Goal: Book appointment/travel/reservation: Book appointment/travel/reservation

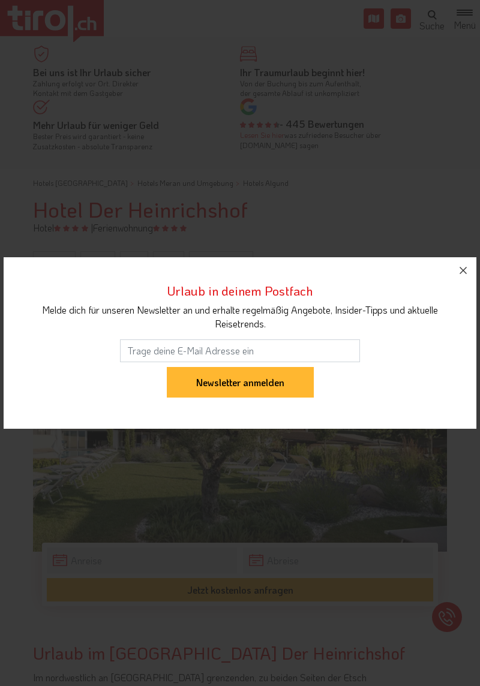
click at [460, 275] on icon "button" at bounding box center [463, 270] width 14 height 14
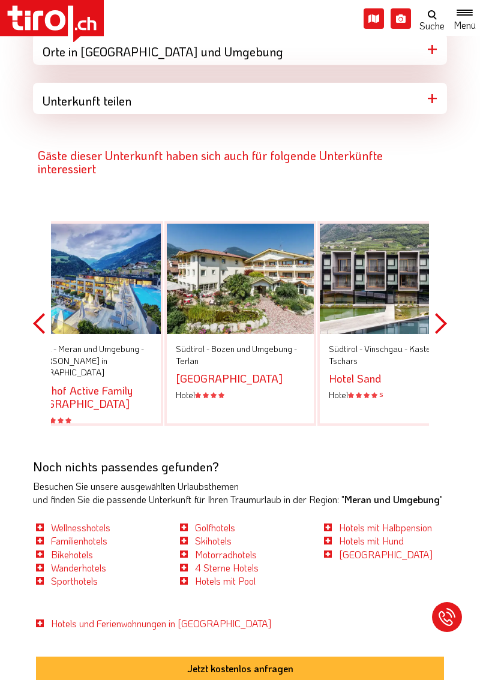
scroll to position [1743, 0]
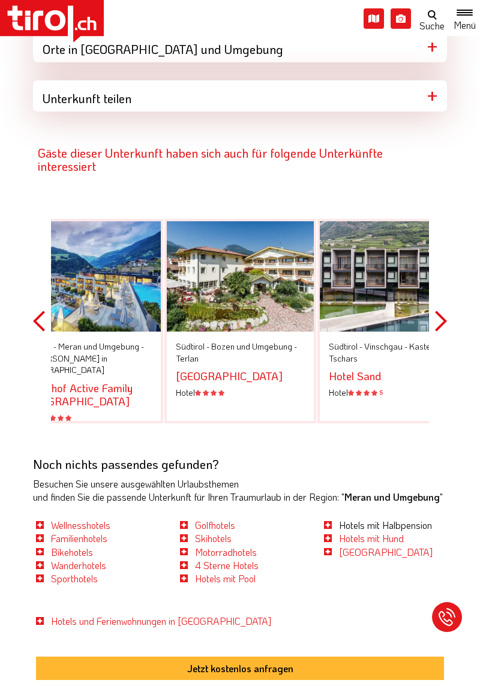
click at [366, 526] on link "Hotels mit Halbpension" at bounding box center [385, 524] width 93 height 13
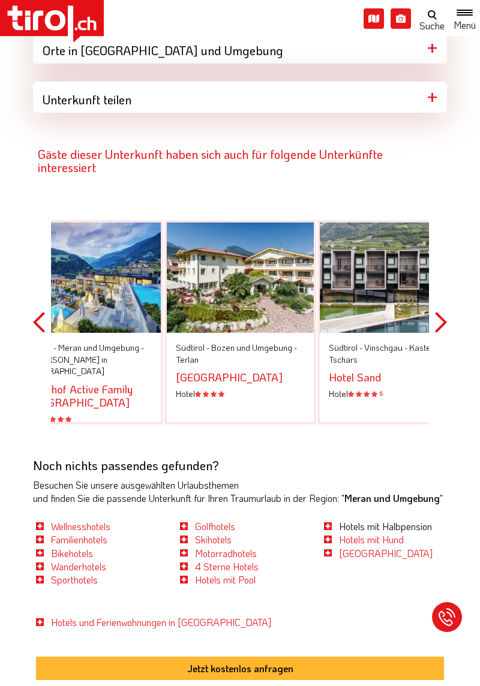
scroll to position [1780, 0]
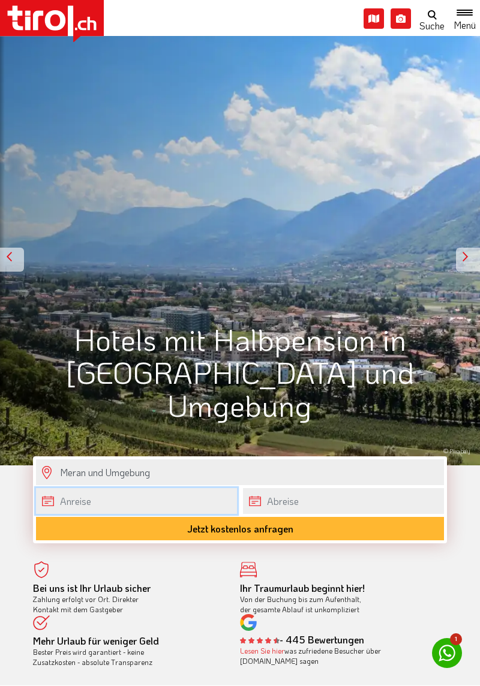
click at [168, 502] on body ".st0{fill:#FFFFFF}.st1{fill:#E31017} Die Region Tirol Nordtirol - Südtirol - Os…" at bounding box center [240, 343] width 480 height 686
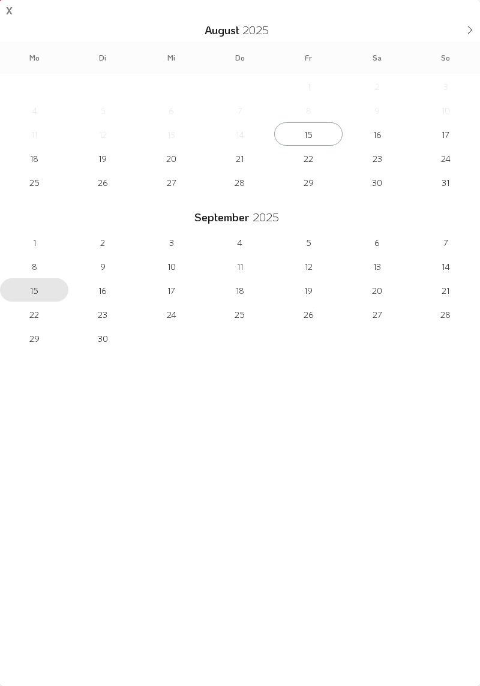
click at [29, 298] on span "15" at bounding box center [34, 289] width 68 height 23
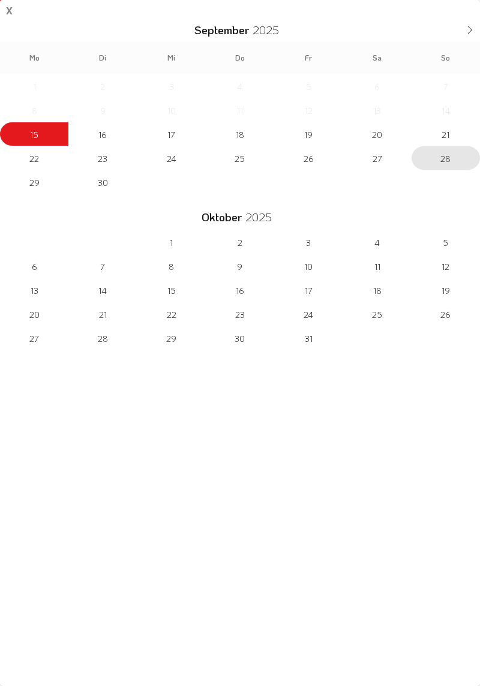
click at [450, 167] on span "28" at bounding box center [445, 157] width 68 height 23
type input "[DATE]"
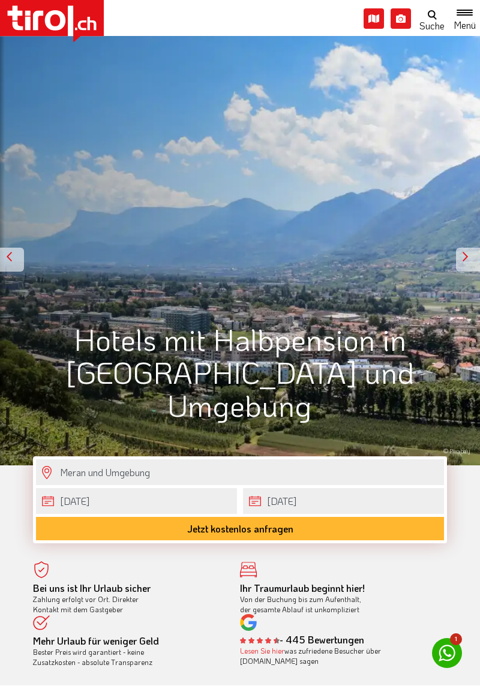
click at [314, 531] on button "Jetzt kostenlos anfragen" at bounding box center [240, 528] width 408 height 23
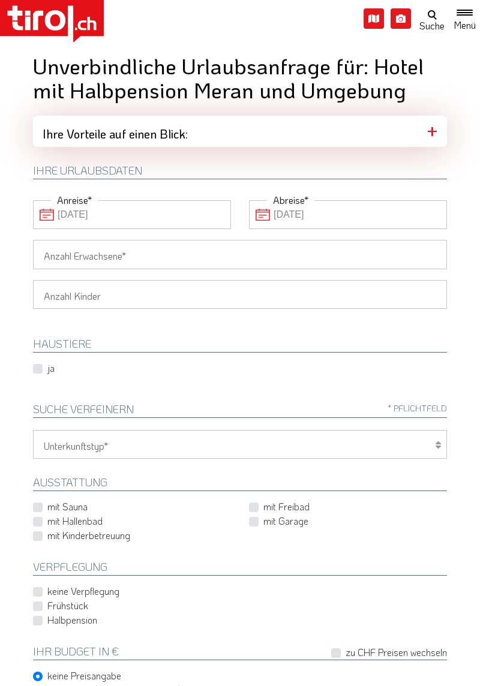
click at [263, 254] on input "Anzahl Erwachsene" at bounding box center [240, 254] width 414 height 29
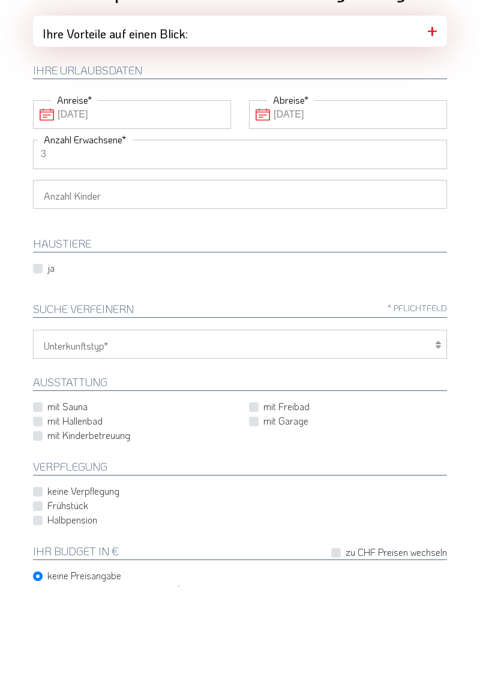
type input "3"
click at [405, 445] on select "Hotel 1-3 Sterne Hotel 4-5 Sterne Ferienwohnung Chalet/Ferienhaus Bauernhöfe" at bounding box center [240, 444] width 414 height 29
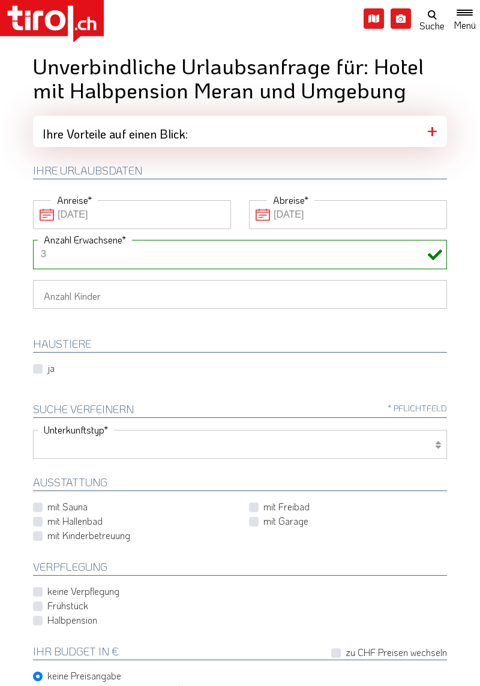
select select "1_1-3"
click at [33, 430] on select "Hotel 1-3 Sterne Hotel 4-5 Sterne Ferienwohnung Chalet/Ferienhaus Bauernhöfe" at bounding box center [240, 444] width 414 height 29
click at [47, 519] on label "mit Hallenbad" at bounding box center [74, 520] width 55 height 13
click at [38, 519] on input "mit Hallenbad" at bounding box center [134, 521] width 198 height 8
checkbox input "true"
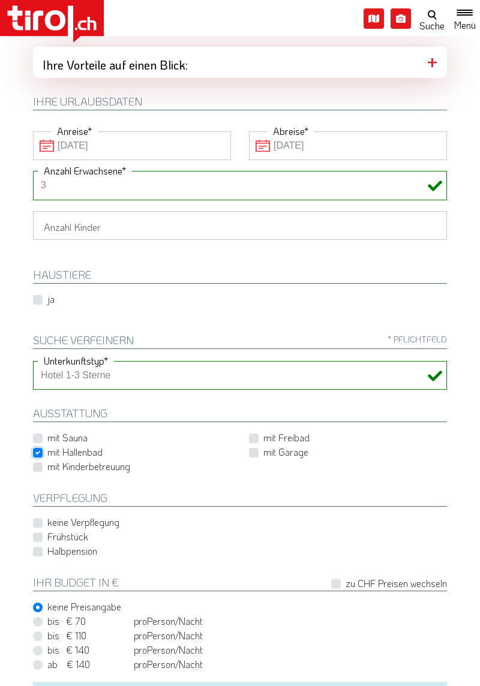
scroll to position [73, 0]
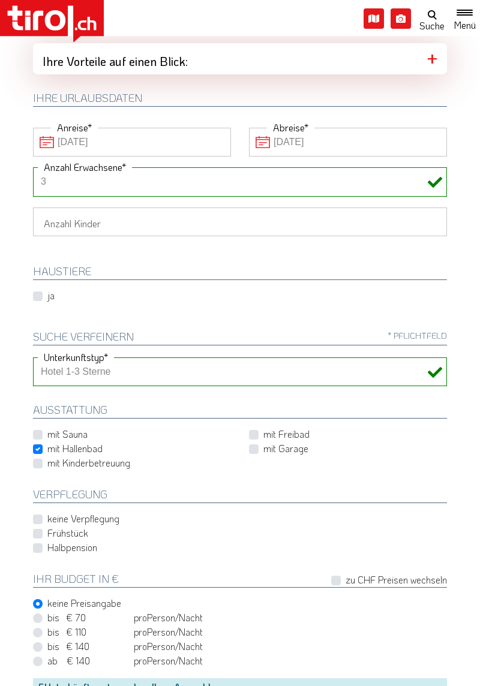
click at [47, 544] on label "Halbpension" at bounding box center [72, 547] width 50 height 13
click at [40, 544] on input "Halbpension" at bounding box center [242, 548] width 414 height 8
checkbox input "true"
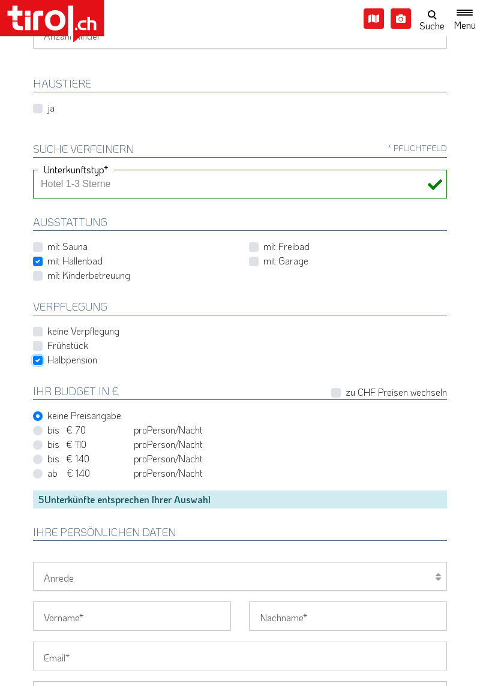
scroll to position [275, 0]
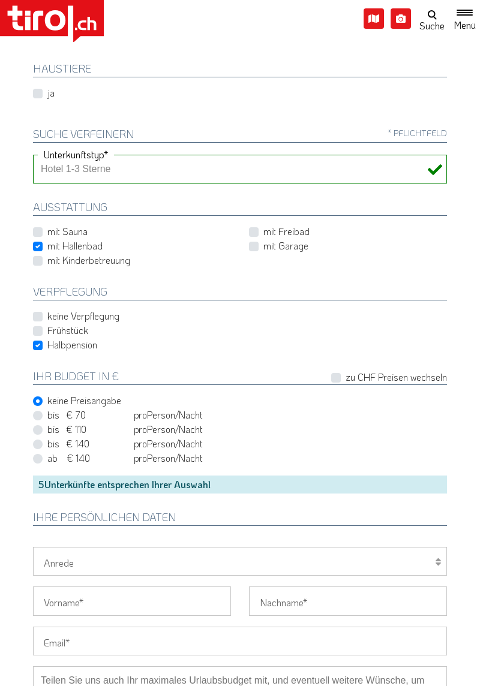
click at [442, 563] on select "Herr Frau Familie" at bounding box center [240, 561] width 414 height 29
select select "Frau"
click at [33, 547] on select "Herr Frau Familie" at bounding box center [240, 561] width 414 height 29
click at [156, 601] on input "Vorname" at bounding box center [132, 600] width 198 height 29
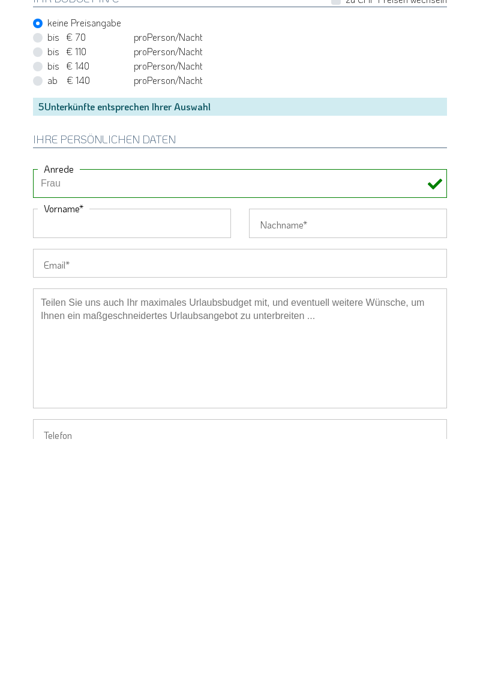
type input "Hannelore"
type input "Widl"
type input "+4915165230760"
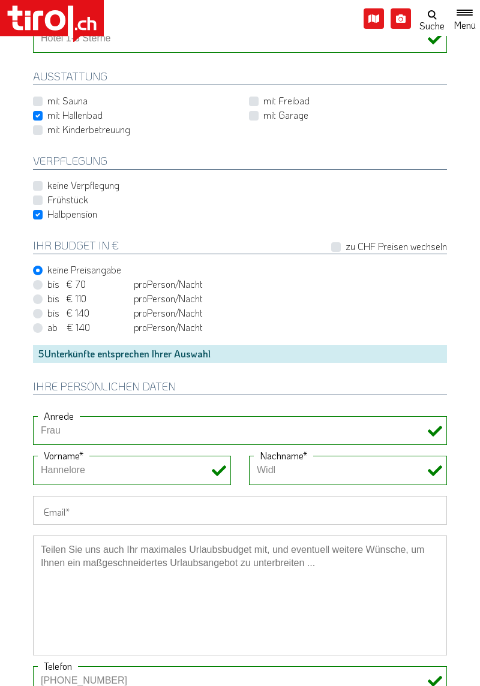
click at [146, 511] on input "Email" at bounding box center [240, 510] width 414 height 29
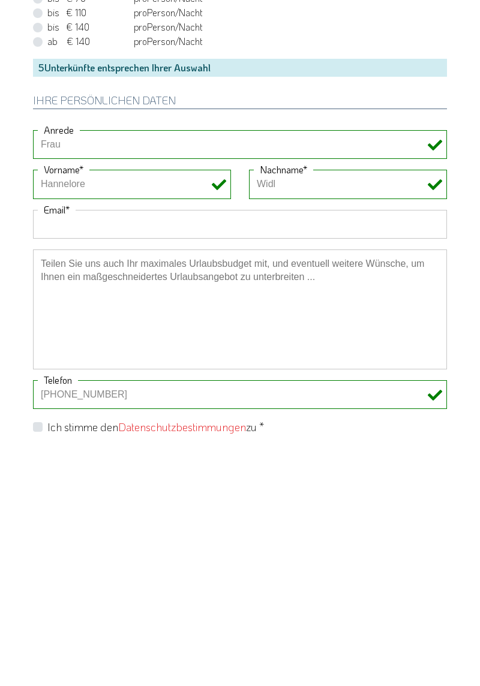
type input "widlhanni@gmail.com"
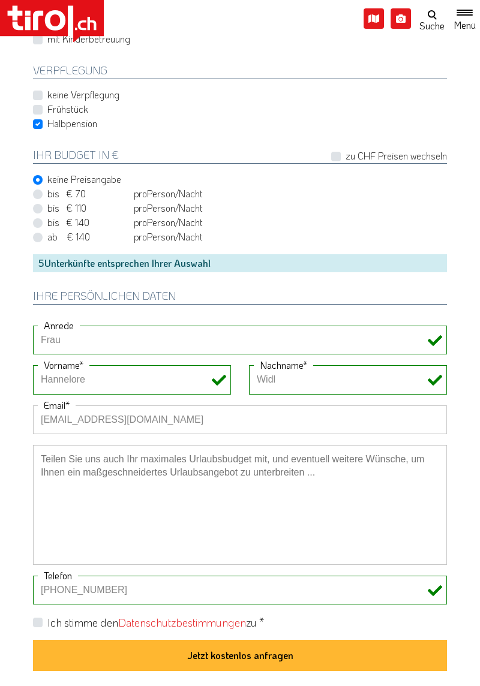
click at [150, 490] on textarea at bounding box center [240, 505] width 414 height 120
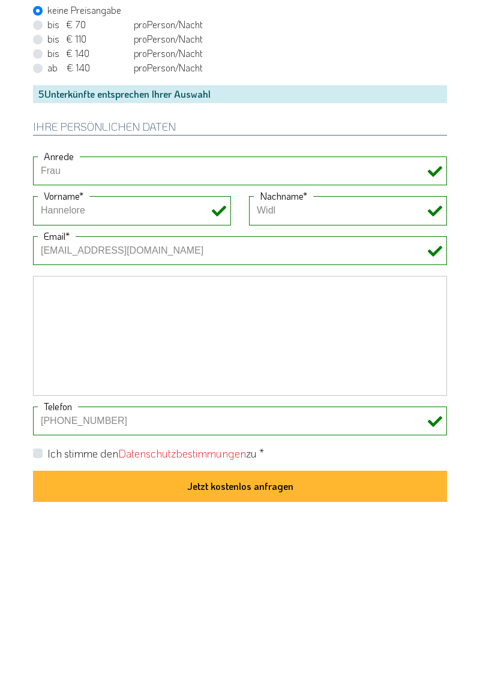
scroll to position [544, 0]
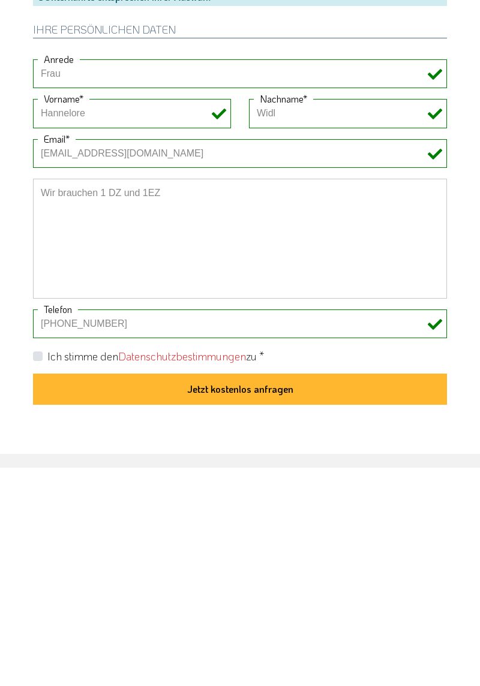
type textarea "Wir brauchen 1 DZ und 1EZ"
click at [47, 572] on label "Ich stimme den Datenschutzbestimmungen zu *" at bounding box center [155, 574] width 216 height 15
click at [39, 572] on input "Ich stimme den Datenschutzbestimmungen zu *" at bounding box center [242, 574] width 414 height 8
checkbox input "true"
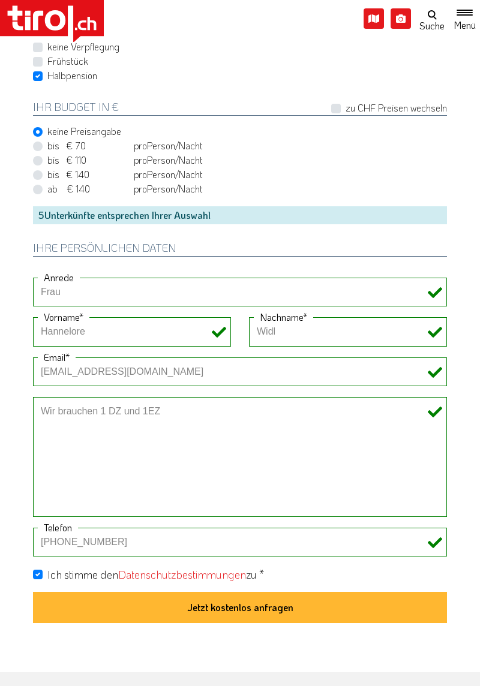
click at [174, 411] on textarea "Wir brauchen 1 DZ und 1EZ" at bounding box center [240, 457] width 414 height 120
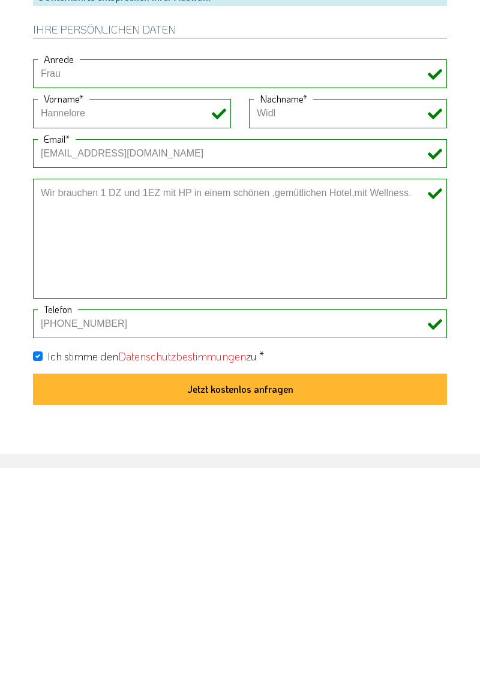
type textarea "Wir brauchen 1 DZ und 1EZ mit HP in einem schönen ,gemütlichen Hotel,mit Wellne…"
click at [264, 608] on button "Jetzt kostenlos anfragen" at bounding box center [240, 607] width 414 height 31
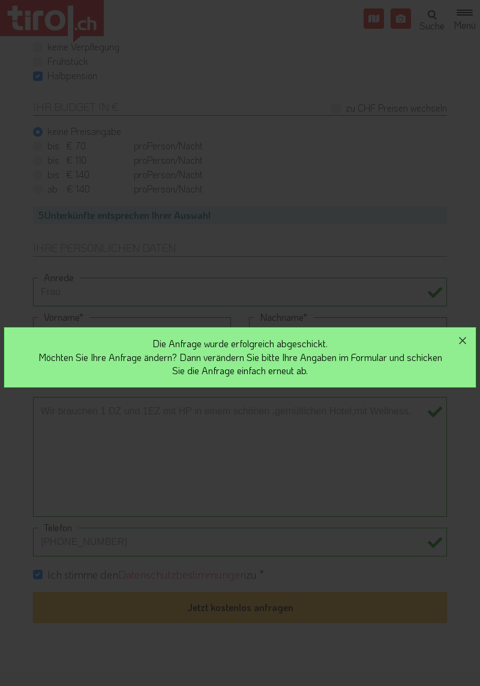
click at [462, 346] on icon "button" at bounding box center [462, 340] width 14 height 14
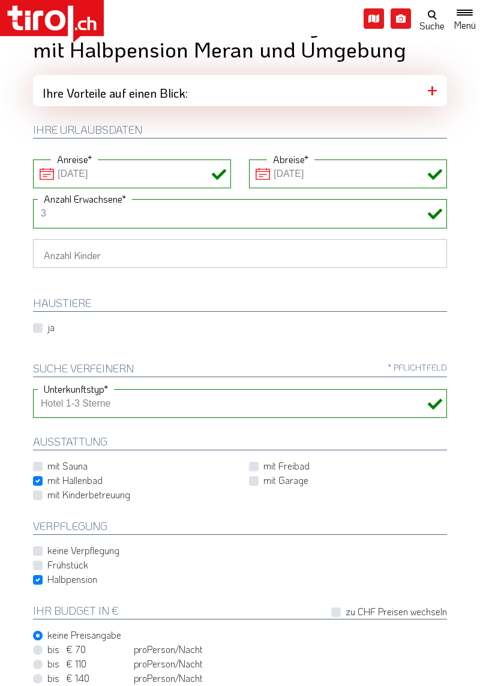
scroll to position [0, 0]
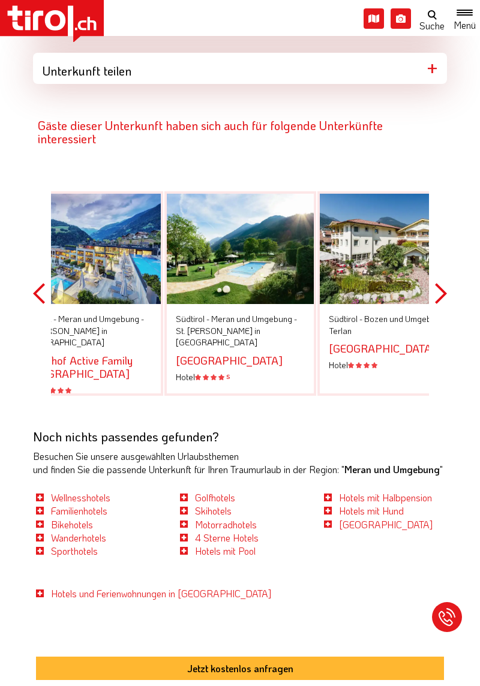
click at [250, 353] on link "[GEOGRAPHIC_DATA]" at bounding box center [229, 360] width 107 height 14
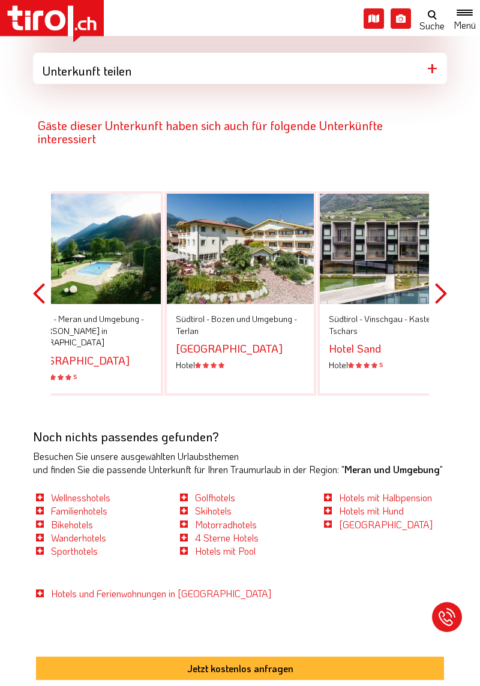
click at [258, 275] on div at bounding box center [240, 249] width 147 height 110
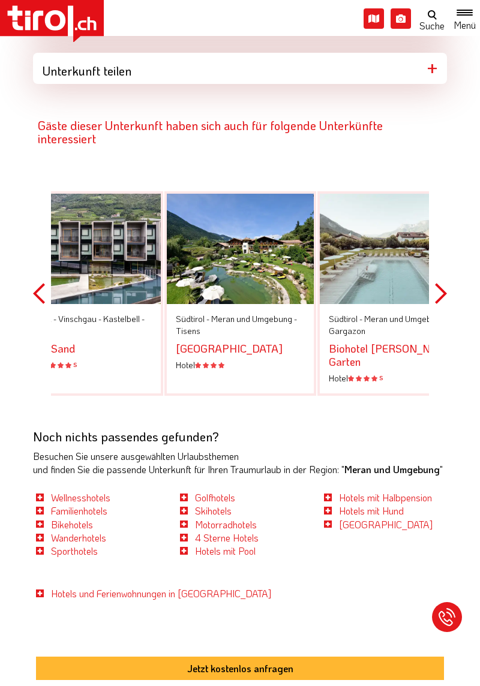
click at [281, 341] on link "Alpwell Hotel Burggräfler" at bounding box center [229, 348] width 107 height 14
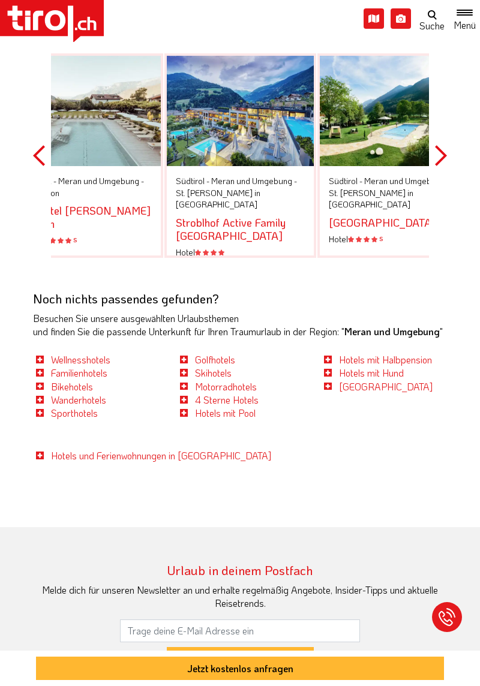
scroll to position [1925, 0]
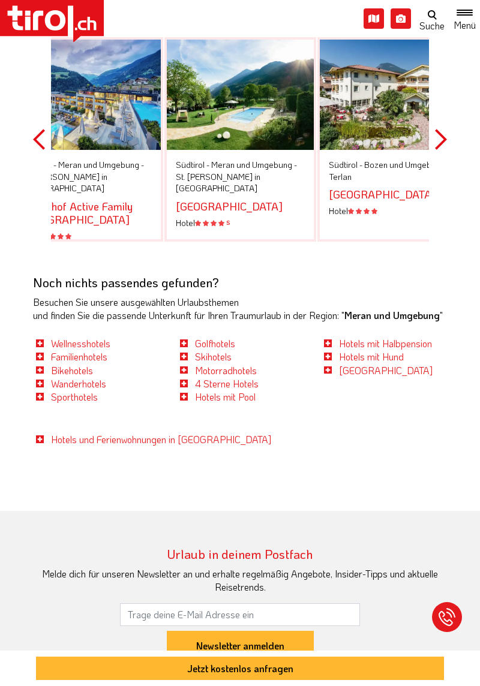
click at [276, 631] on input "Newsletter anmelden" at bounding box center [240, 646] width 147 height 31
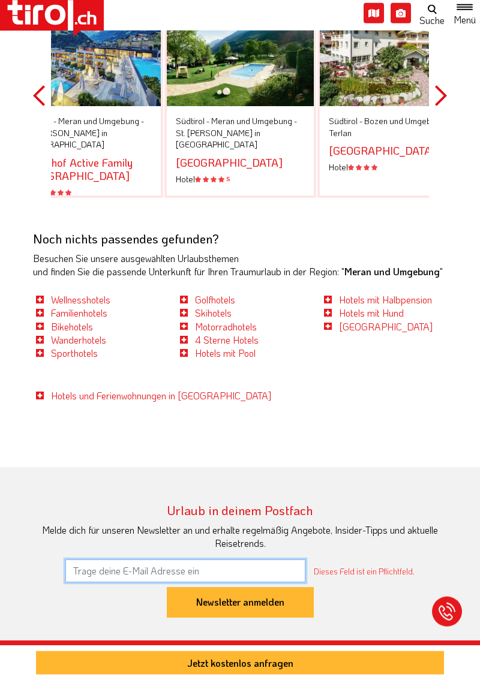
scroll to position [2085, 0]
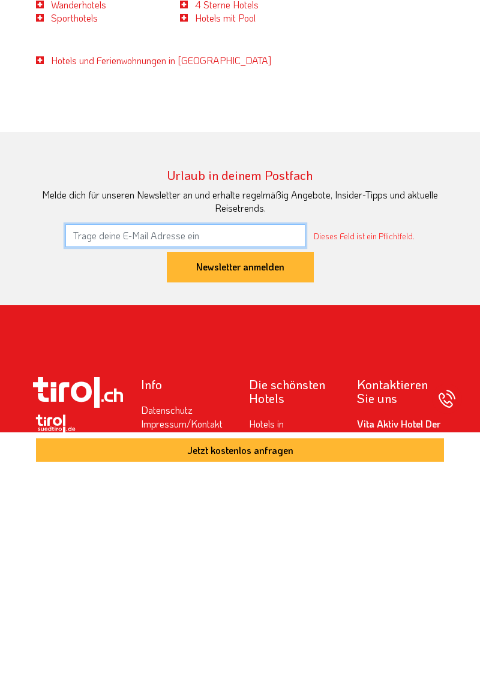
type input "[EMAIL_ADDRESS][DOMAIN_NAME]"
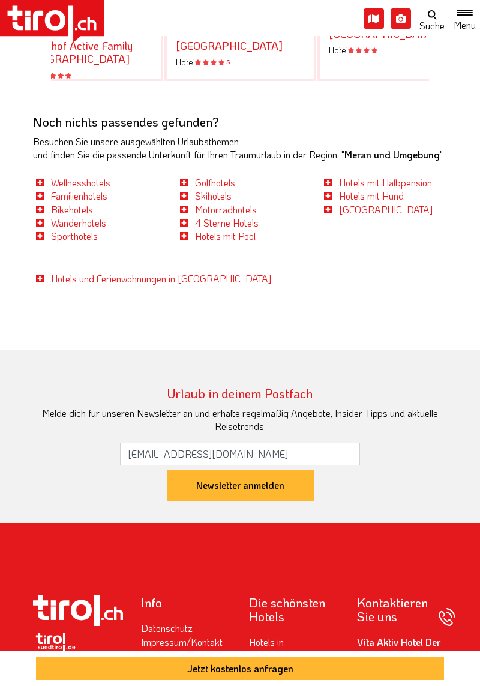
click at [274, 490] on input "Newsletter anmelden" at bounding box center [240, 485] width 147 height 31
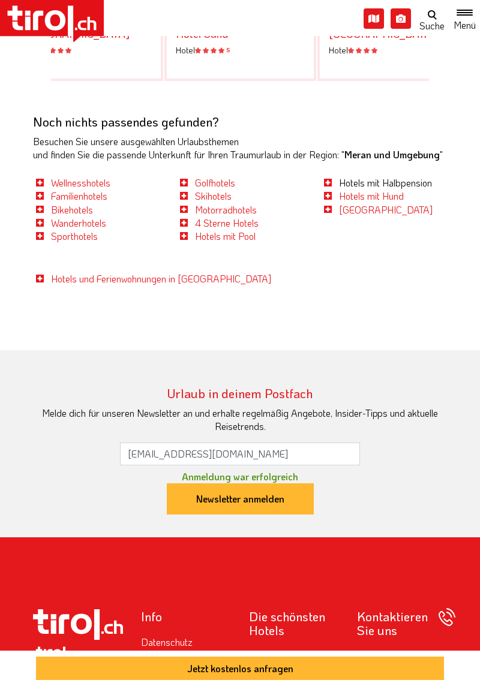
click at [431, 185] on link "Hotels mit Halbpension" at bounding box center [385, 182] width 93 height 13
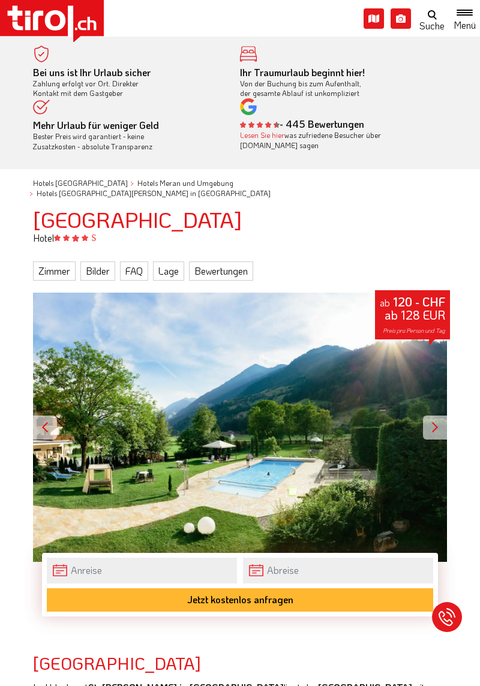
click at [57, 261] on link "Zimmer" at bounding box center [54, 270] width 43 height 19
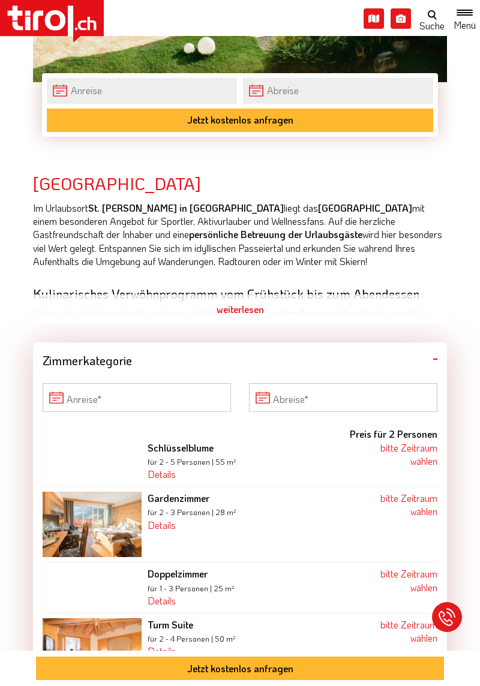
scroll to position [511, 0]
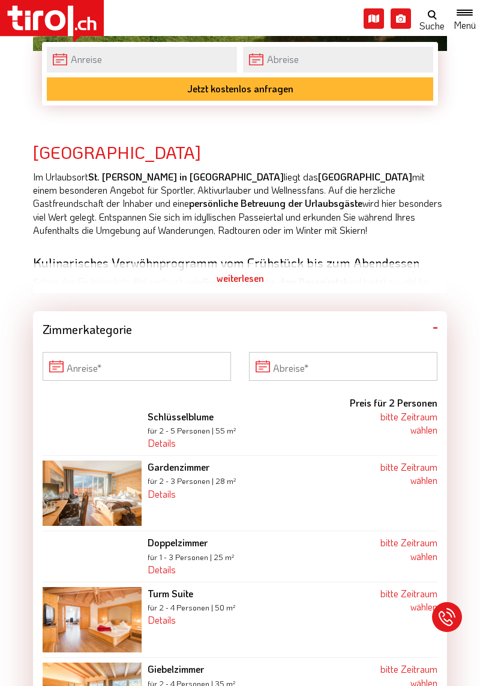
click at [252, 278] on div "weiterlesen" at bounding box center [240, 278] width 414 height 30
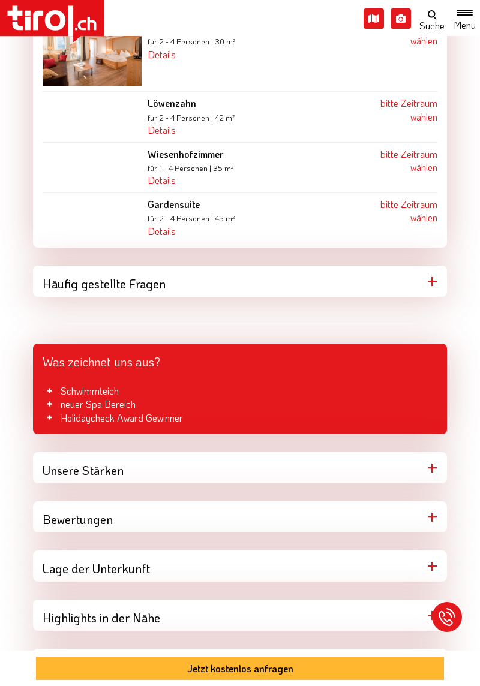
scroll to position [1696, 0]
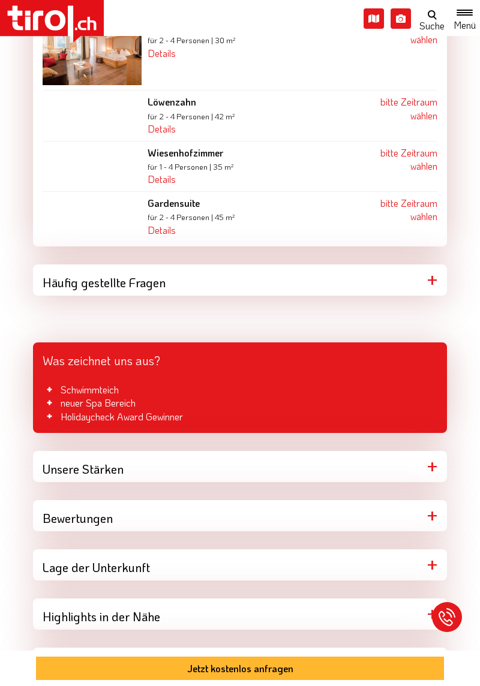
click at [418, 549] on div "Lage der Unterkunft" at bounding box center [240, 564] width 414 height 31
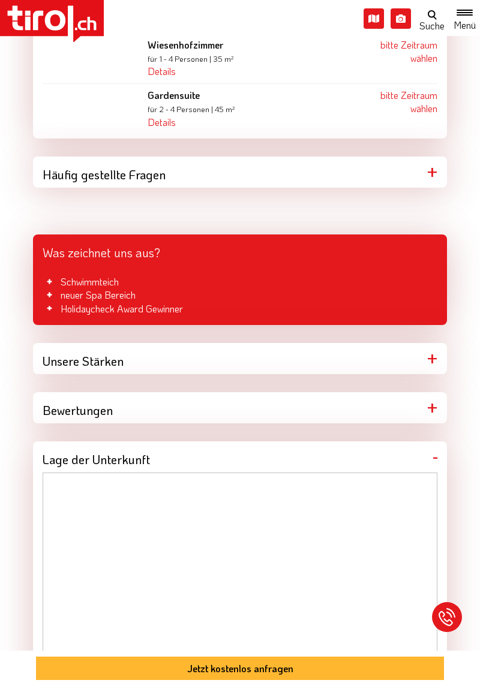
scroll to position [1804, 0]
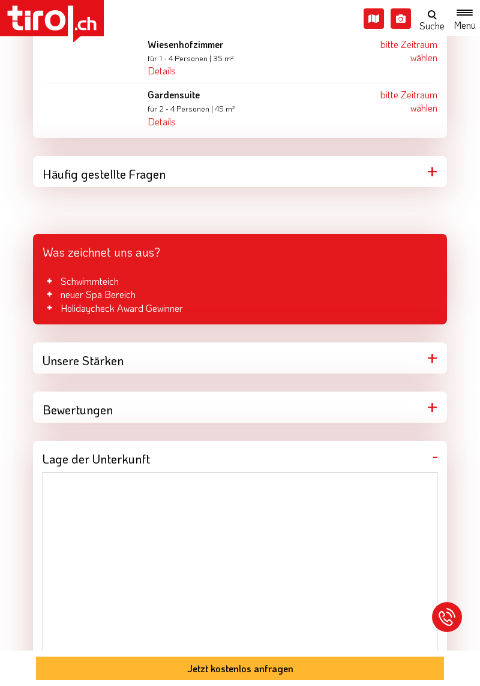
click at [372, 342] on div "Unsere Stärken" at bounding box center [240, 357] width 414 height 31
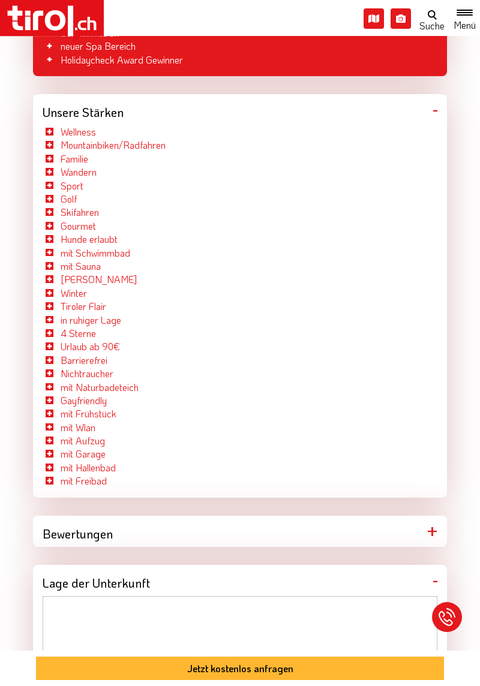
scroll to position [2090, 0]
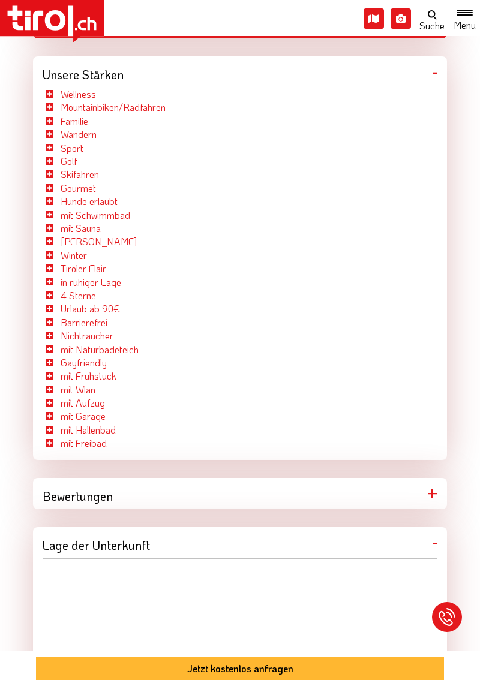
click at [393, 478] on div "Bewertungen" at bounding box center [240, 493] width 414 height 31
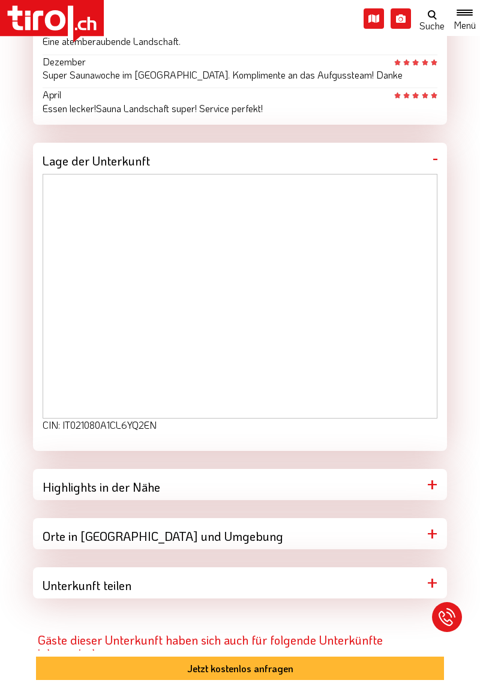
scroll to position [2843, 0]
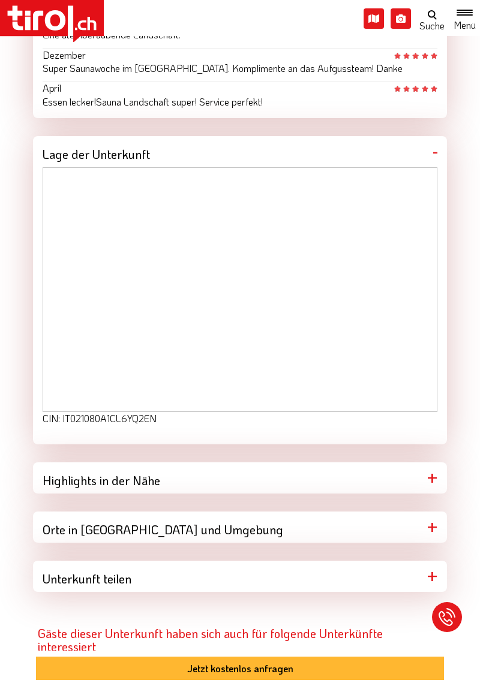
click at [411, 511] on div "Orte in [GEOGRAPHIC_DATA] und Umgebung" at bounding box center [240, 526] width 414 height 31
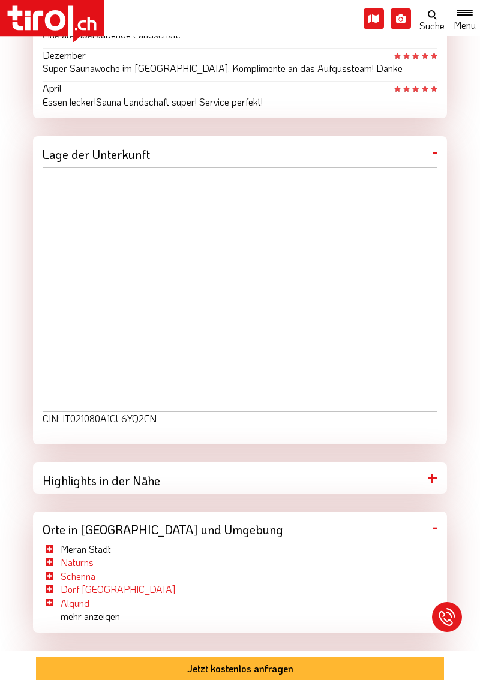
click at [105, 542] on link "Meran Stadt" at bounding box center [86, 548] width 50 height 13
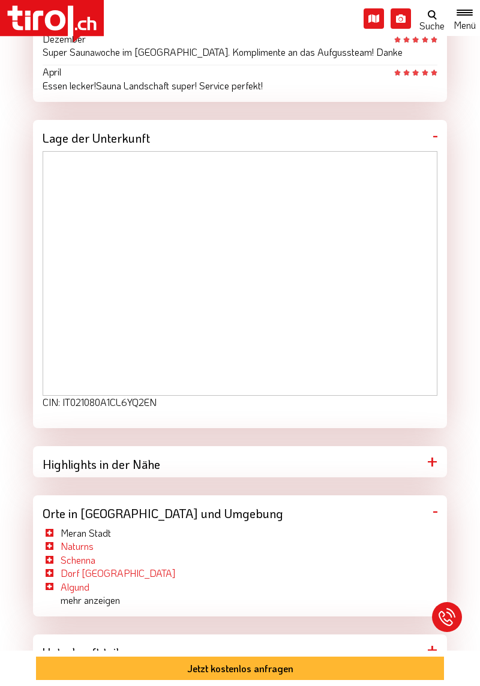
scroll to position [2881, 0]
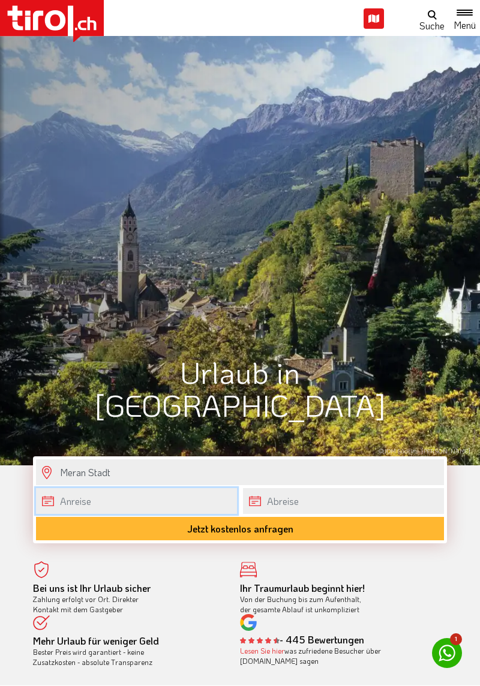
click at [181, 504] on body ".st0{fill:#FFFFFF}.st1{fill:#E31017} Die Region [GEOGRAPHIC_DATA] [GEOGRAPHIC_D…" at bounding box center [240, 343] width 480 height 686
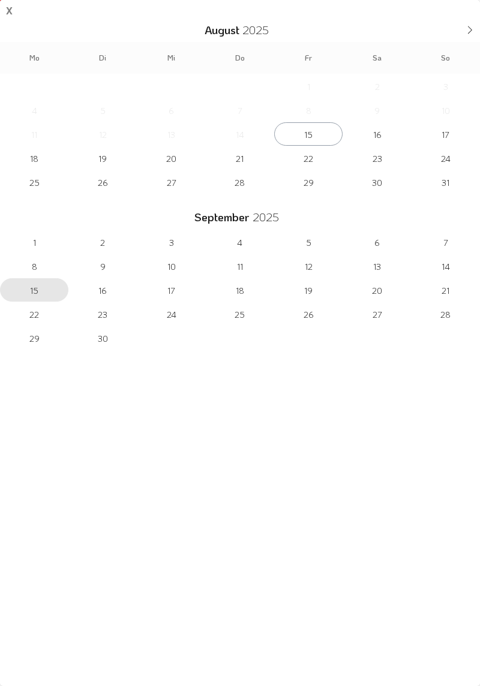
click at [37, 293] on span "15" at bounding box center [34, 289] width 68 height 23
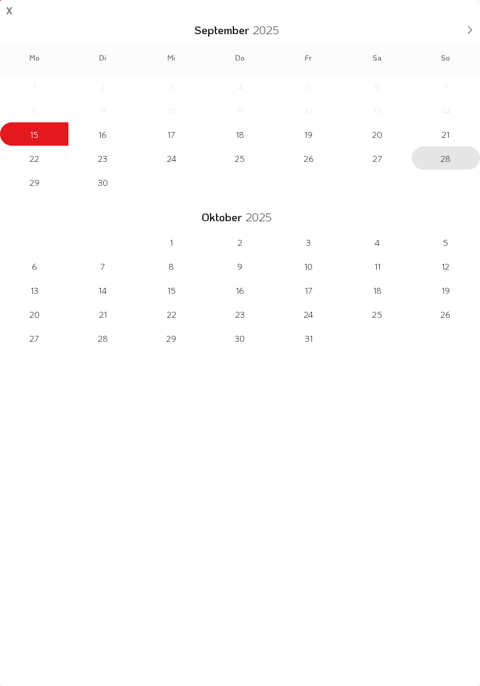
click at [449, 164] on span "28" at bounding box center [445, 157] width 68 height 23
type input "[DATE]"
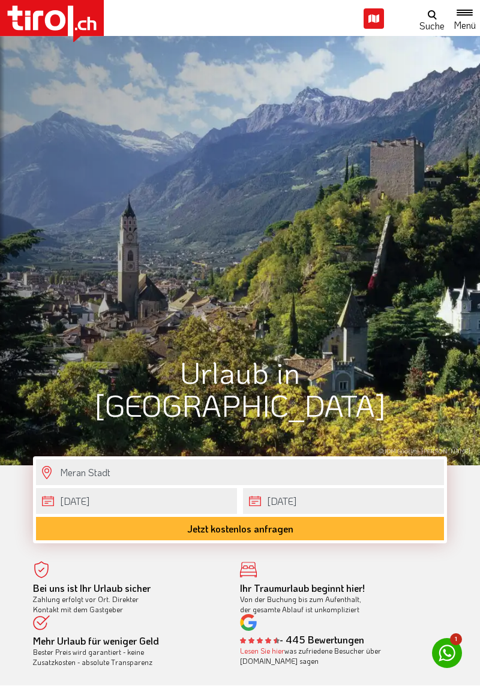
click at [300, 531] on button "Jetzt kostenlos anfragen" at bounding box center [240, 528] width 408 height 23
click at [456, 660] on icon at bounding box center [447, 653] width 24 height 24
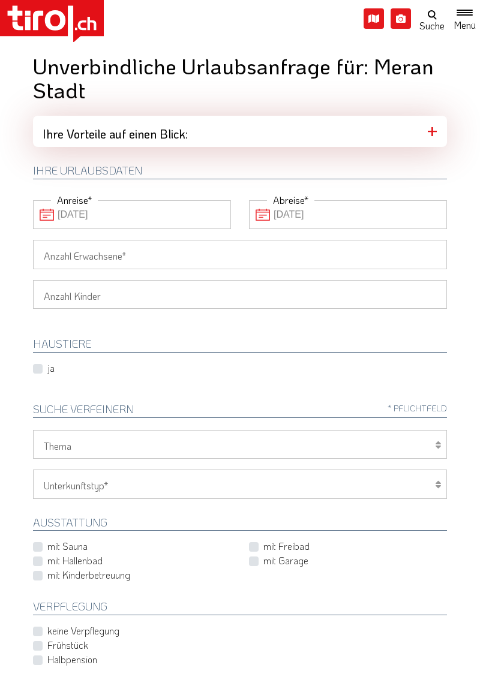
click at [417, 254] on input "Anzahl Erwachsene" at bounding box center [240, 254] width 414 height 29
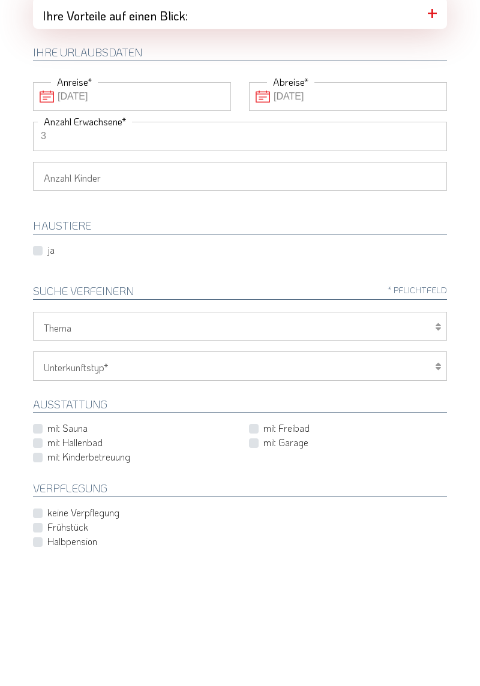
type input "3"
click at [423, 443] on select "Wellness Mountainbiken/Radfahren Familie Wandern Sport Skifahren Motorrad Golf" at bounding box center [240, 444] width 414 height 29
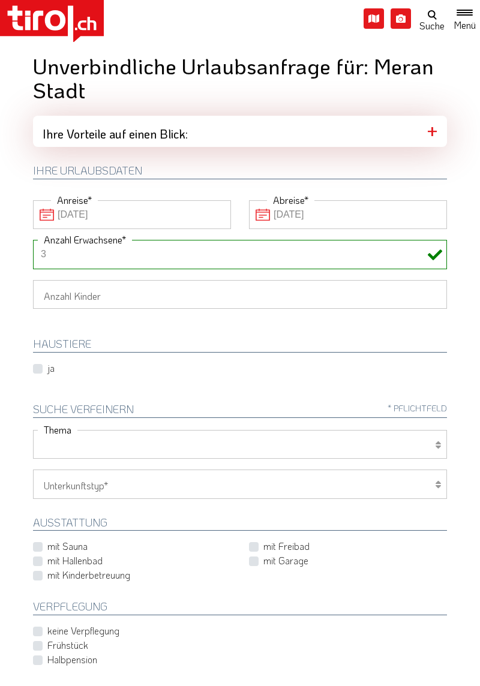
click at [413, 480] on select "Hotel 1-3 Sterne Hotel 4-5 Sterne Ferienwohnung Chalet/Ferienhaus Bauernhöfe" at bounding box center [240, 483] width 414 height 29
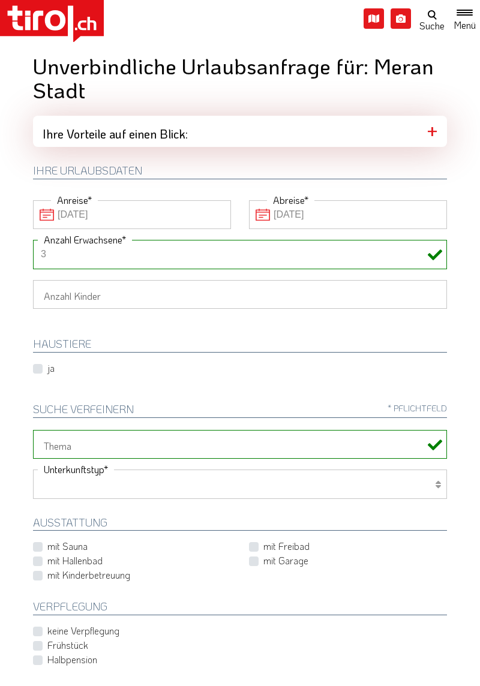
select select "1_1-3"
click at [33, 469] on select "Hotel 1-3 Sterne Hotel 4-5 Sterne Ferienwohnung Chalet/Ferienhaus Bauernhöfe" at bounding box center [240, 483] width 414 height 29
click at [47, 562] on label "mit Hallenbad" at bounding box center [74, 560] width 55 height 13
click at [40, 562] on input "mit Hallenbad" at bounding box center [134, 561] width 198 height 8
checkbox input "true"
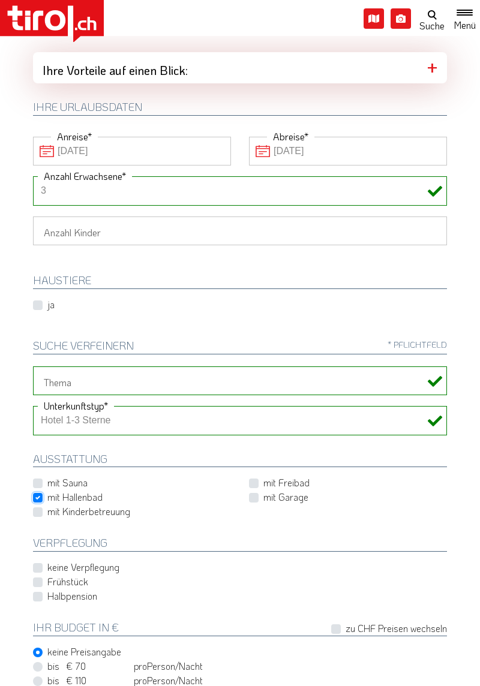
scroll to position [71, 0]
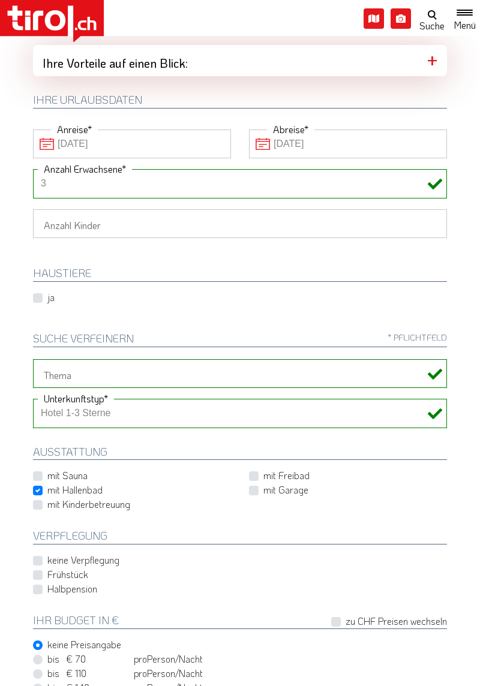
click at [47, 589] on label "Halbpension" at bounding box center [72, 588] width 50 height 13
click at [38, 589] on input "Halbpension" at bounding box center [242, 589] width 414 height 8
checkbox input "true"
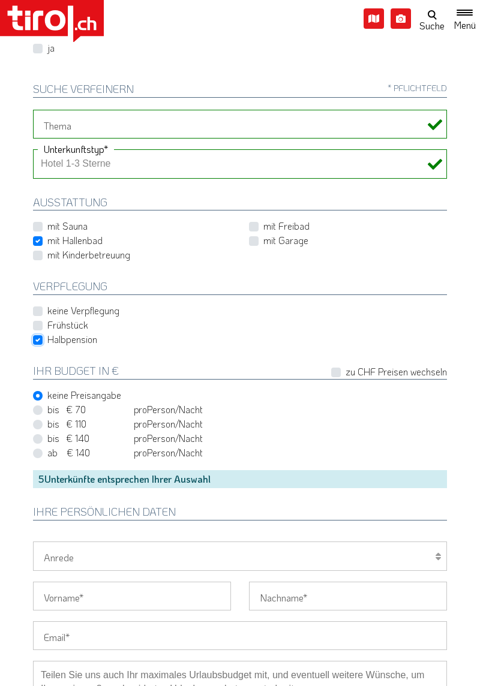
scroll to position [319, 0]
click at [415, 555] on select "Herr Frau Familie" at bounding box center [240, 556] width 414 height 29
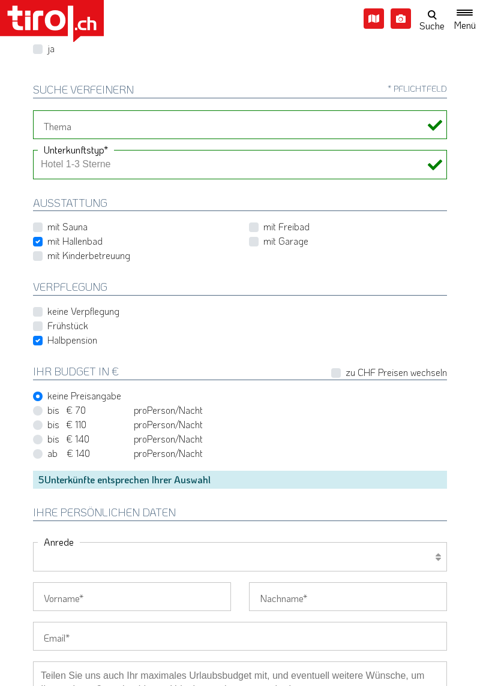
select select "Frau"
click at [33, 542] on select "Herr Frau Familie" at bounding box center [240, 556] width 414 height 29
click at [180, 596] on input "Vorname" at bounding box center [132, 596] width 198 height 29
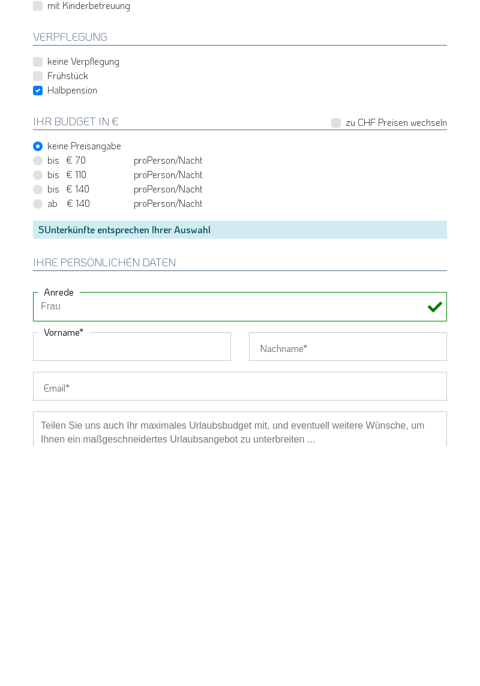
scroll to position [445, 0]
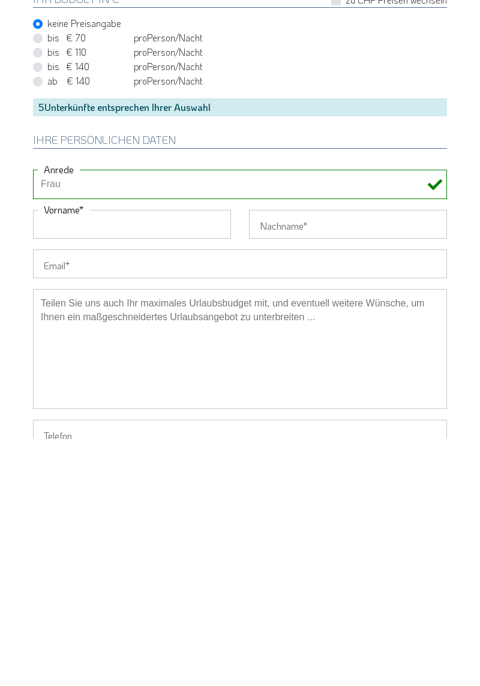
type input "Hannelore"
type input "Widl"
type input "015165230760"
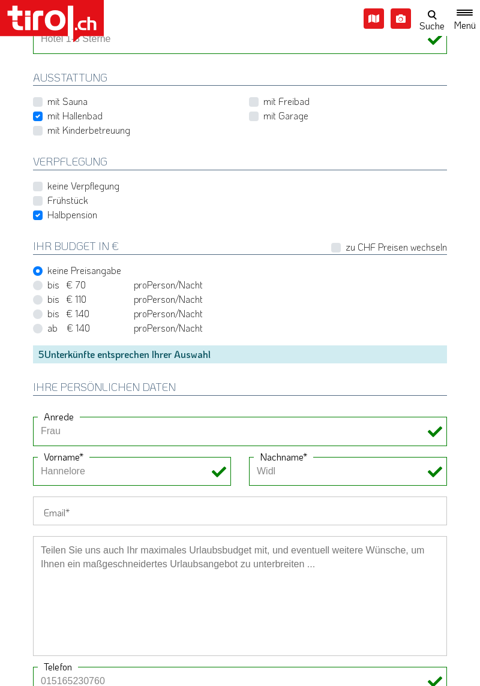
click at [277, 511] on input "Email" at bounding box center [240, 510] width 414 height 29
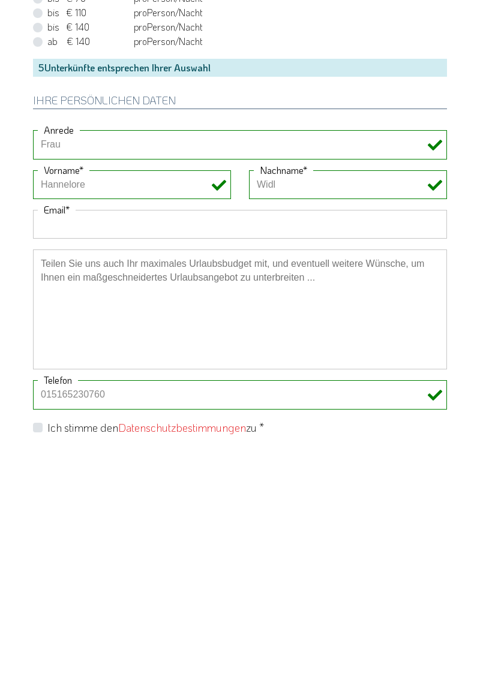
type input "[EMAIL_ADDRESS][DOMAIN_NAME]"
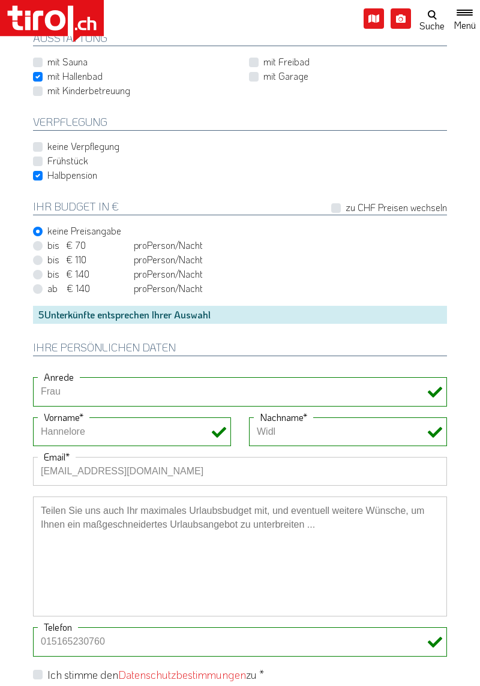
click at [220, 527] on textarea at bounding box center [240, 556] width 414 height 120
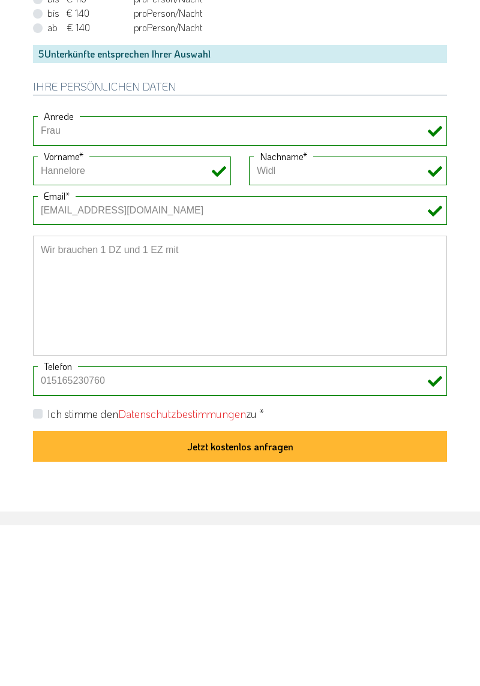
scroll to position [584, 0]
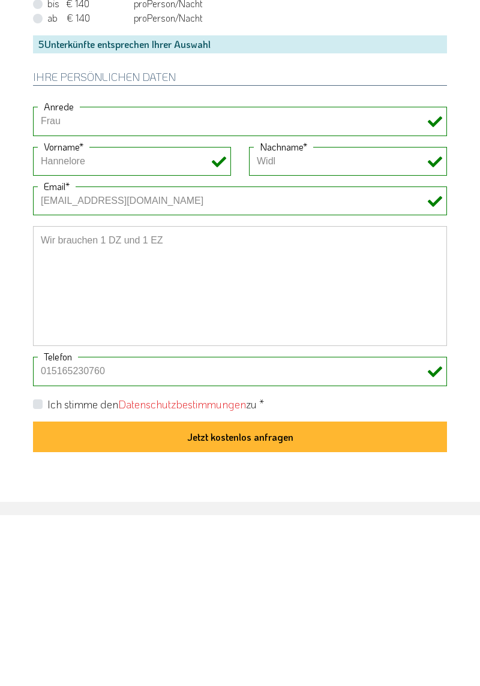
type textarea "Wir brauchen 1 DZ und 1 EZ"
click at [47, 572] on label "Ich stimme den Datenschutzbestimmungen zu *" at bounding box center [155, 575] width 216 height 15
click at [37, 572] on input "Ich stimme den Datenschutzbestimmungen zu *" at bounding box center [242, 574] width 414 height 8
checkbox input "true"
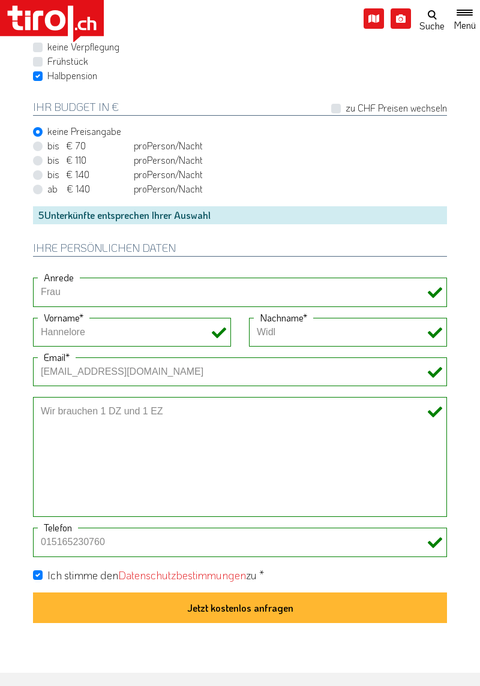
click at [254, 614] on button "Jetzt kostenlos anfragen" at bounding box center [240, 607] width 414 height 31
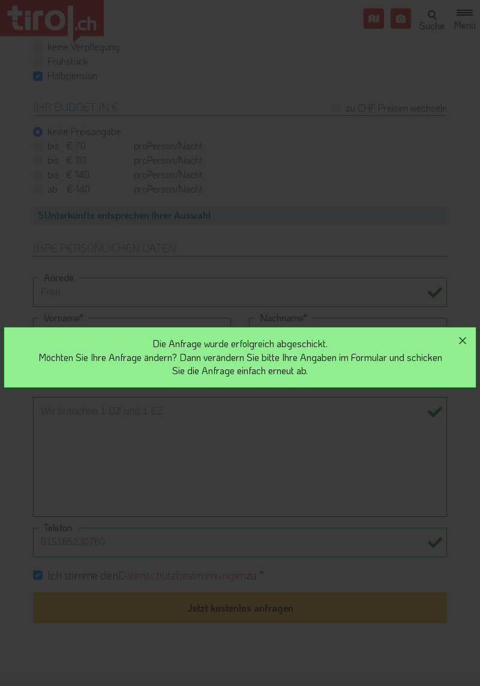
click at [457, 343] on icon "button" at bounding box center [462, 340] width 14 height 14
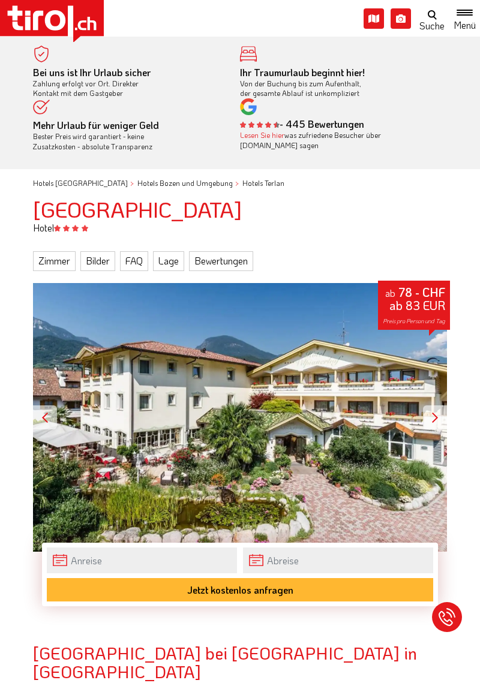
click at [55, 266] on link "Zimmer" at bounding box center [54, 260] width 43 height 19
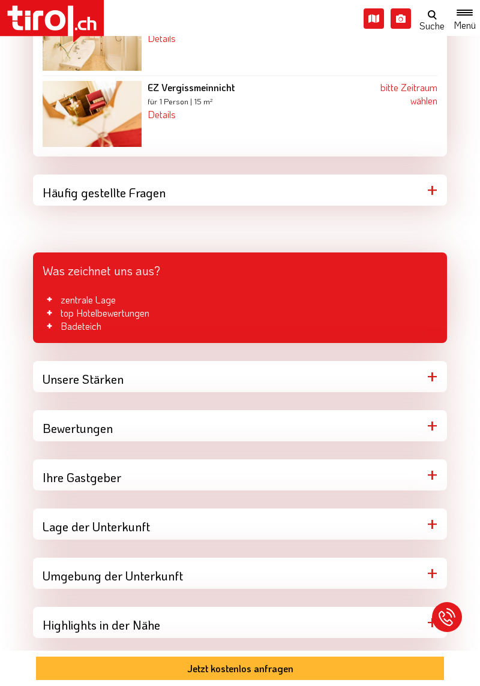
scroll to position [1533, 0]
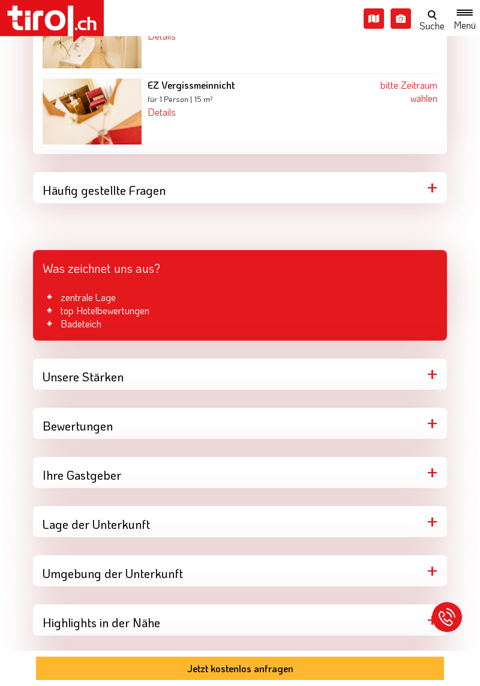
click at [397, 378] on div "Unsere Stärken" at bounding box center [240, 373] width 414 height 31
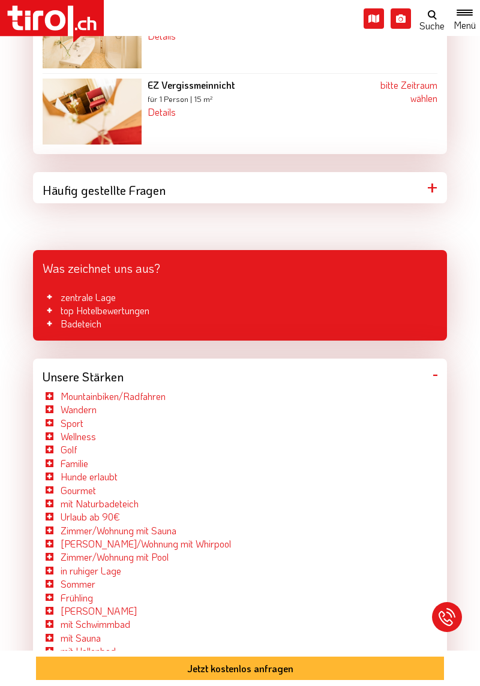
click at [433, 377] on div "Unsere Stärken" at bounding box center [240, 373] width 414 height 31
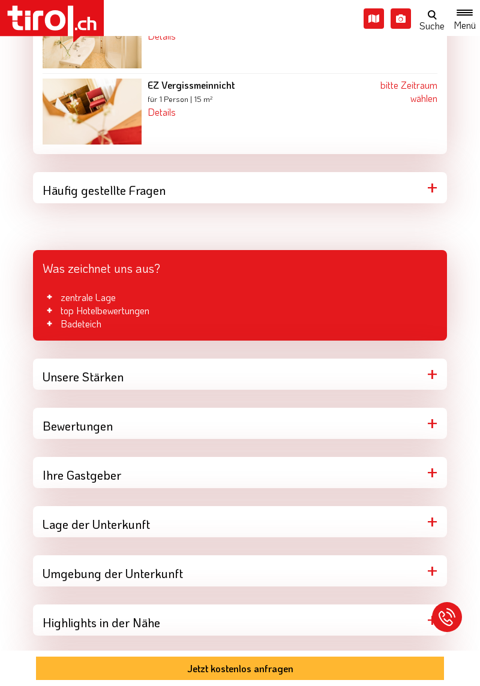
click at [416, 427] on div "Bewertungen" at bounding box center [240, 423] width 414 height 31
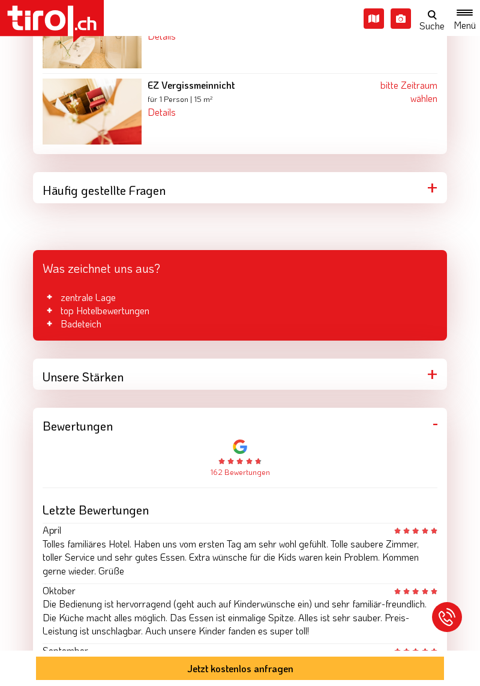
click at [429, 322] on li "Badeteich" at bounding box center [240, 323] width 394 height 13
click at [435, 428] on div "Bewertungen" at bounding box center [240, 423] width 414 height 31
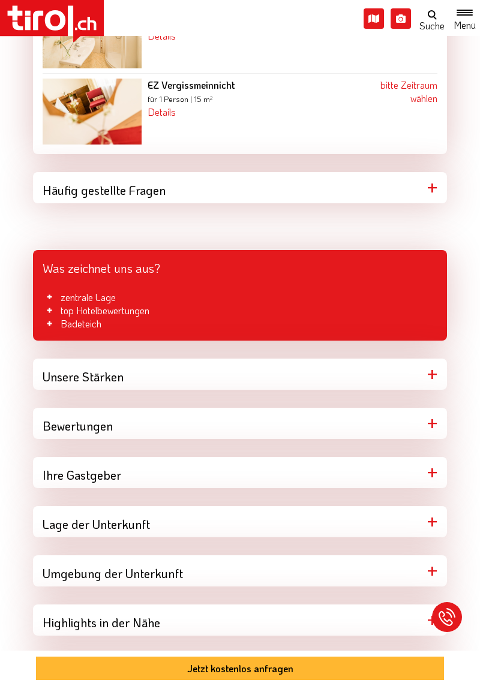
click at [420, 524] on div "Lage der Unterkunft" at bounding box center [240, 521] width 414 height 31
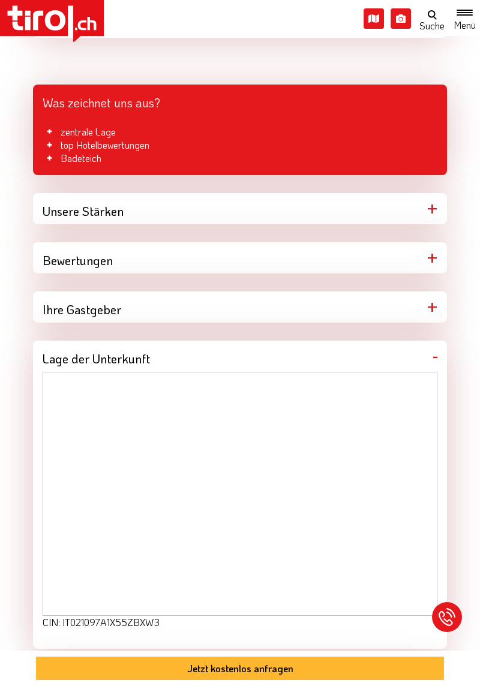
scroll to position [1700, 0]
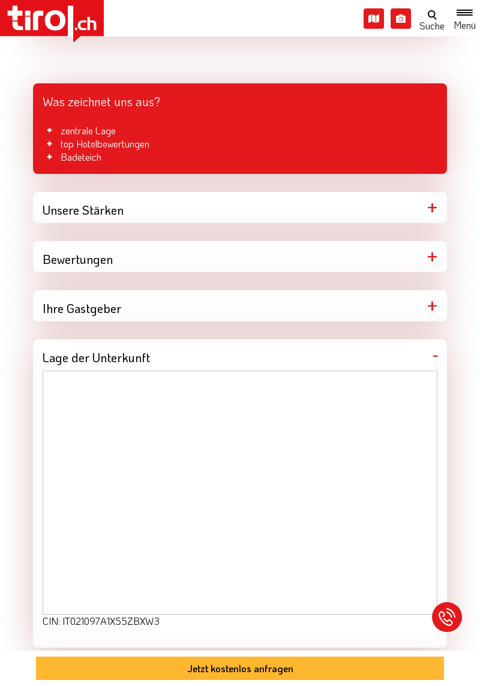
click at [412, 310] on div "Ihre Gastgeber" at bounding box center [240, 305] width 414 height 31
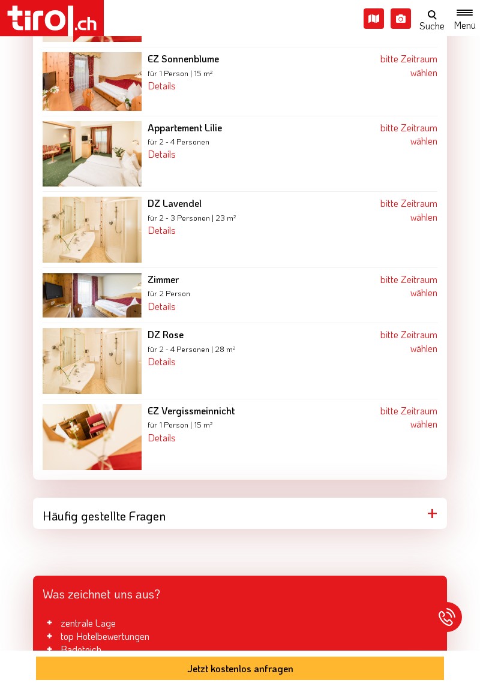
scroll to position [1207, 0]
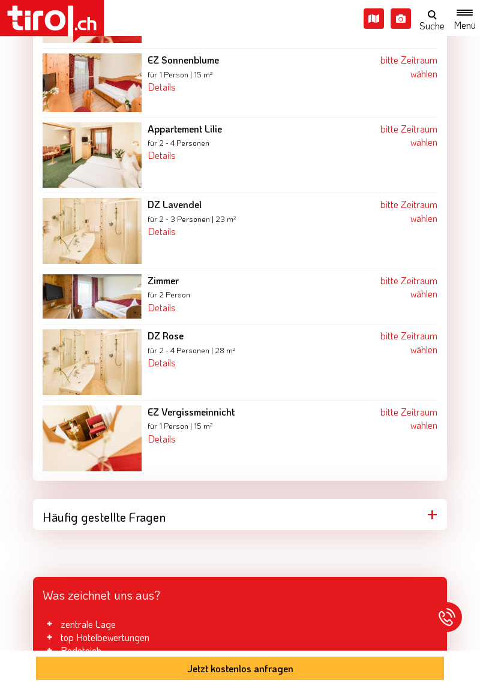
click at [115, 306] on img at bounding box center [92, 296] width 99 height 45
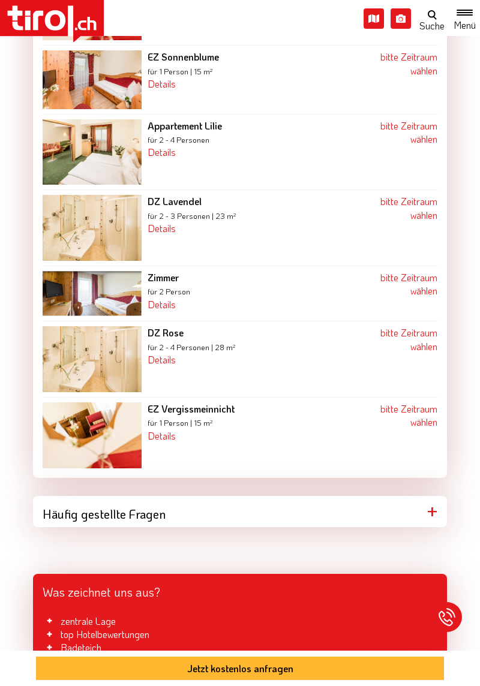
scroll to position [1224, 0]
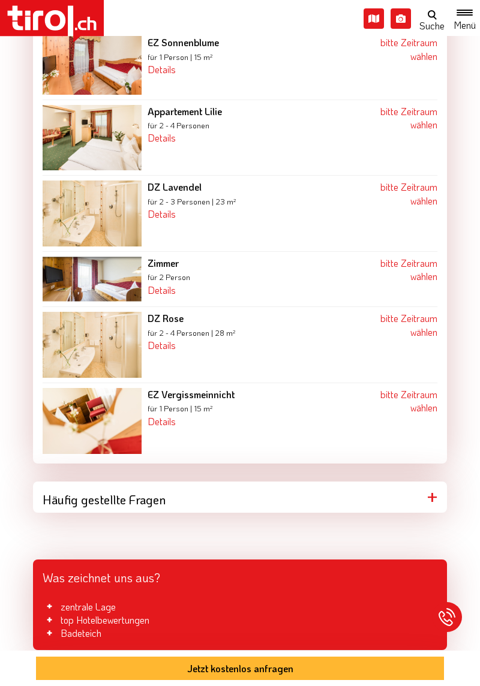
click at [110, 435] on img at bounding box center [92, 421] width 99 height 66
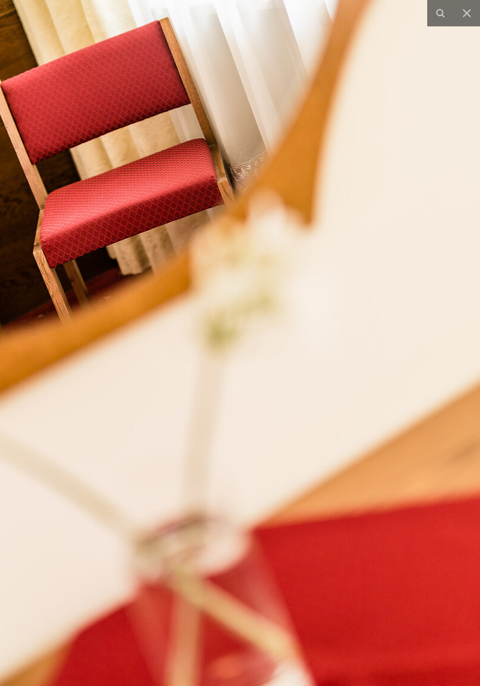
click at [477, 17] on button at bounding box center [466, 13] width 26 height 26
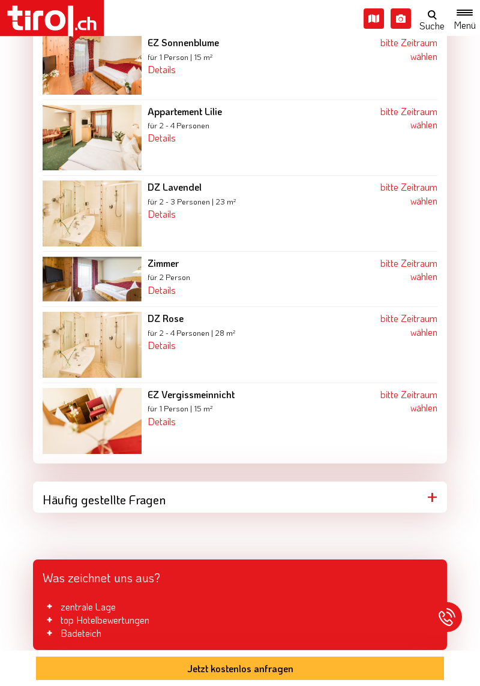
click at [117, 224] on img at bounding box center [92, 213] width 99 height 66
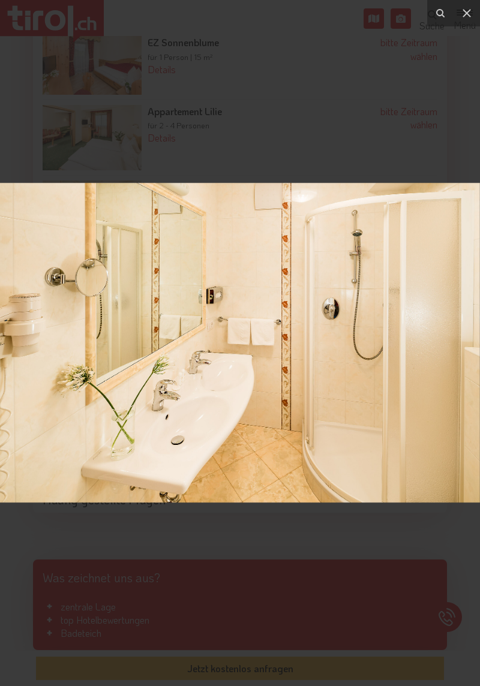
click at [477, 22] on button at bounding box center [466, 13] width 26 height 26
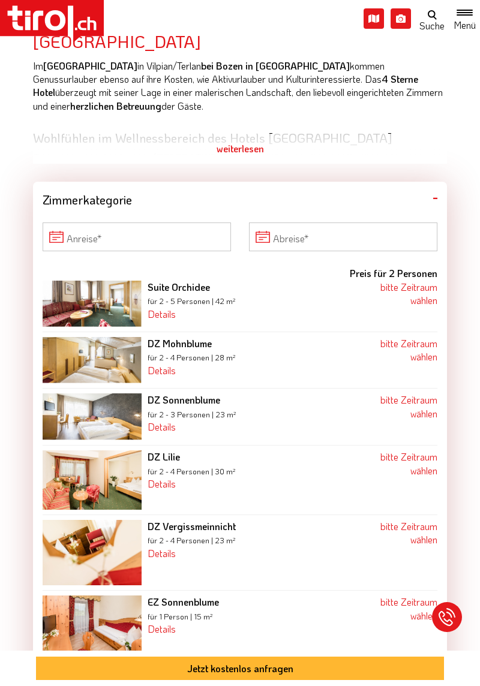
scroll to position [664, 0]
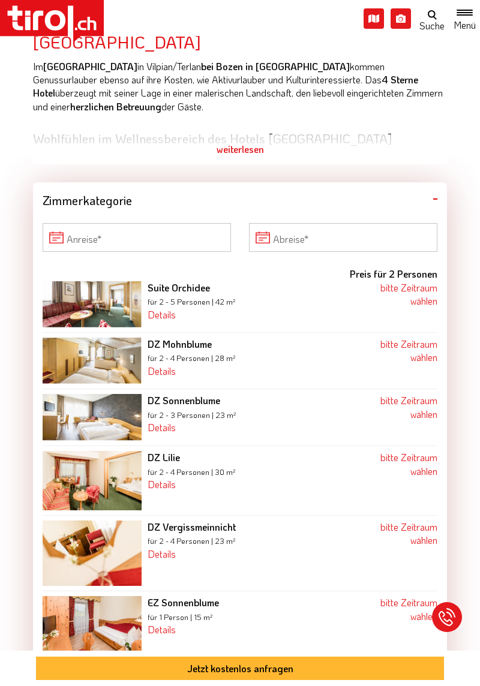
click at [252, 153] on div "weiterlesen" at bounding box center [240, 149] width 414 height 30
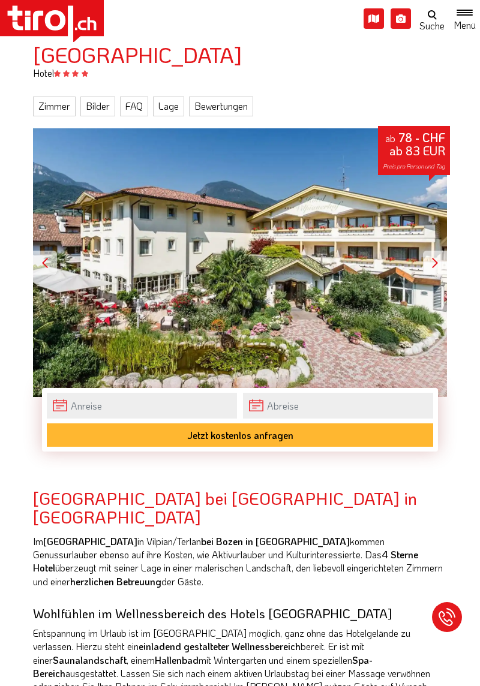
scroll to position [153, 0]
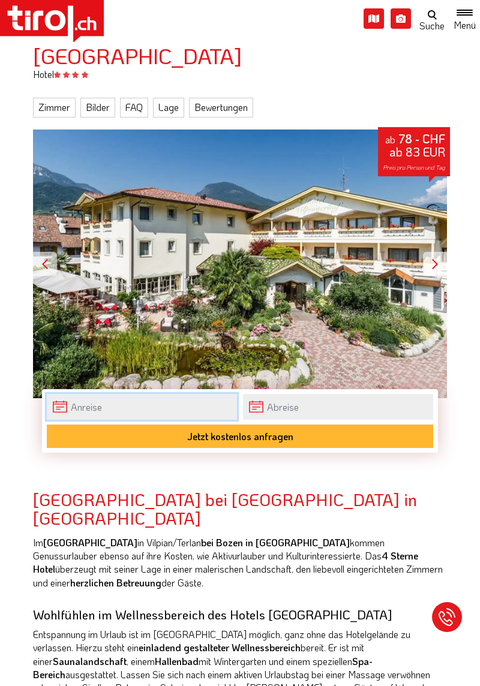
click at [201, 412] on input "text" at bounding box center [142, 407] width 190 height 26
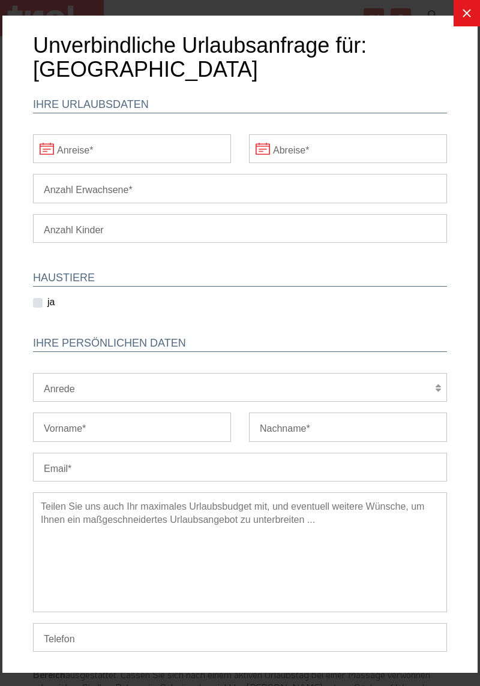
scroll to position [0, 0]
click at [179, 152] on body "Unverbindliche Urlaubsanfrage für: Hotel Vilpianerhof Ihre Urlaubsdaten Anreise…" at bounding box center [239, 353] width 475 height 639
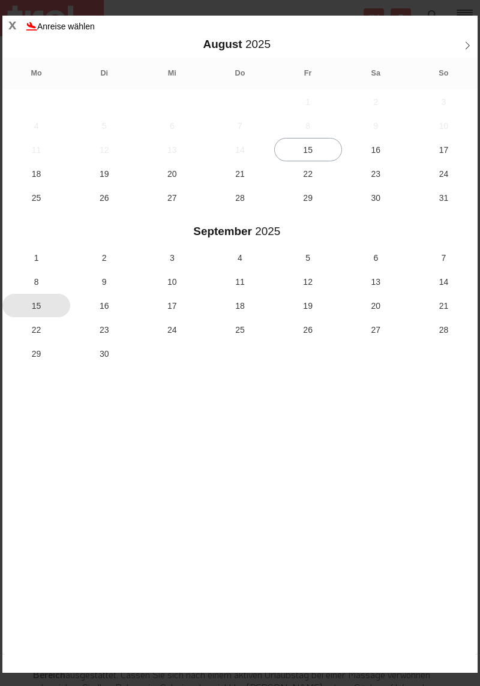
click at [34, 306] on span "15" at bounding box center [36, 305] width 68 height 23
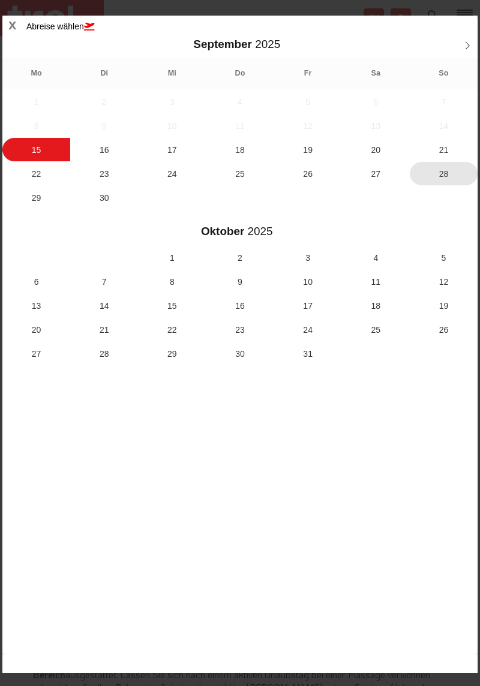
click at [439, 177] on span "28" at bounding box center [443, 173] width 68 height 23
type input "15-09-2025"
type input "28-09-2025"
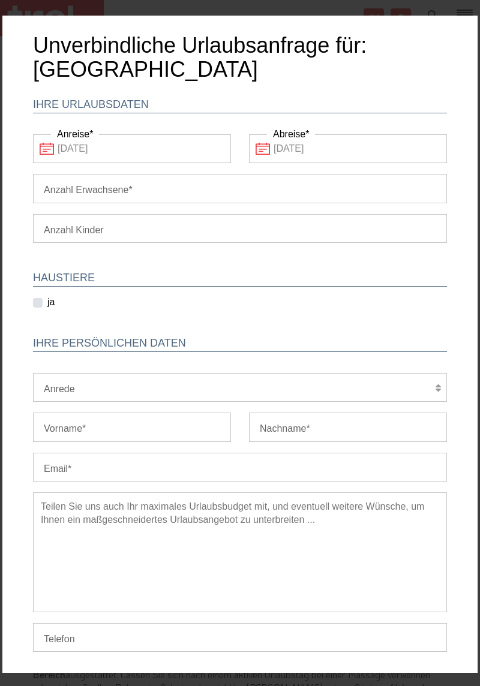
click at [177, 191] on input "Anzahl Erwachsene" at bounding box center [240, 188] width 414 height 29
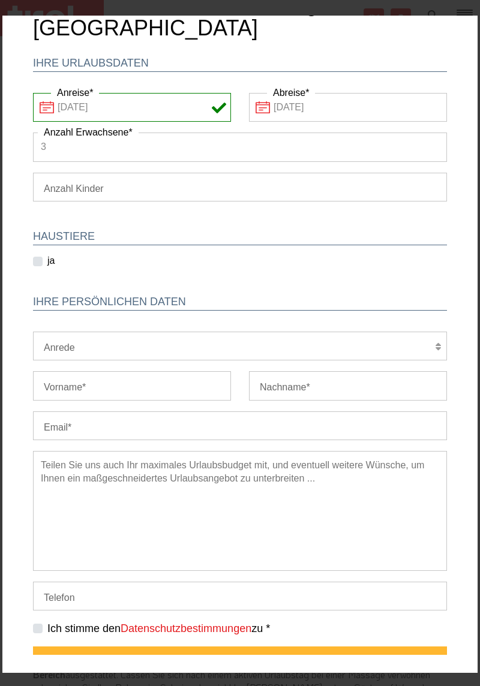
scroll to position [73, 0]
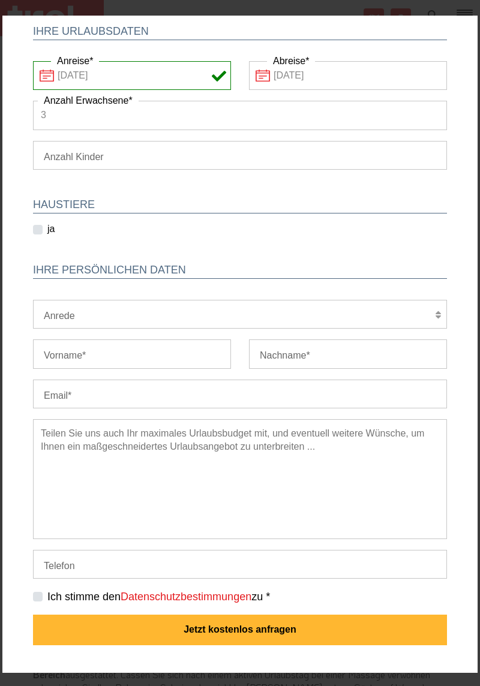
type input "3"
click at [258, 318] on select "Herr Frau Familie" at bounding box center [240, 314] width 414 height 29
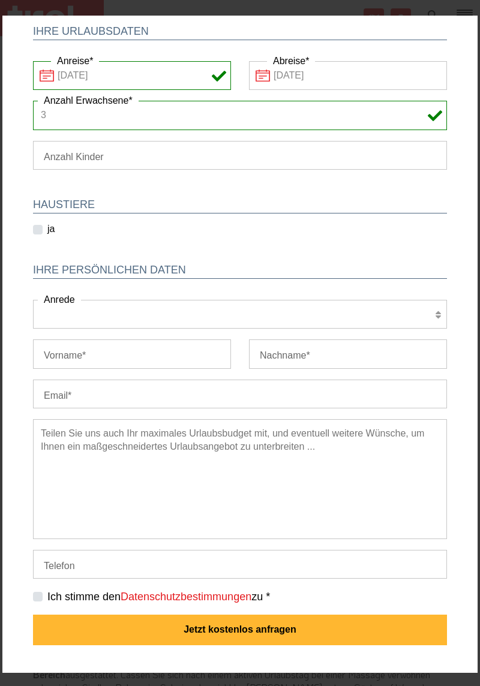
select select "Frau"
click at [33, 300] on select "Herr Frau Familie" at bounding box center [240, 314] width 414 height 29
click at [171, 354] on input "Vorname" at bounding box center [132, 353] width 198 height 29
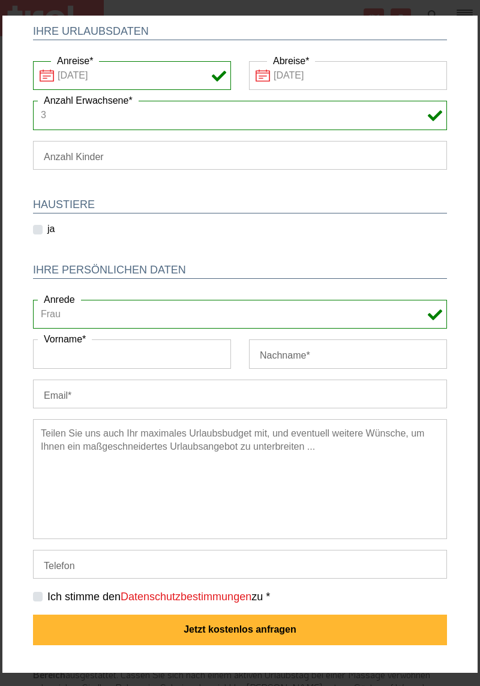
type input "Hannelore"
type input "Widl"
type input "015165230760"
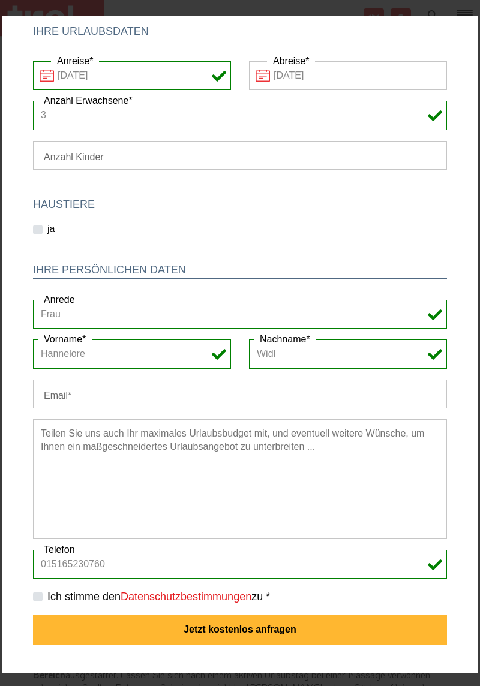
click at [174, 396] on input "Email" at bounding box center [240, 393] width 414 height 29
type input "widlhanni@gmail.com"
click at [167, 444] on textarea at bounding box center [240, 479] width 414 height 120
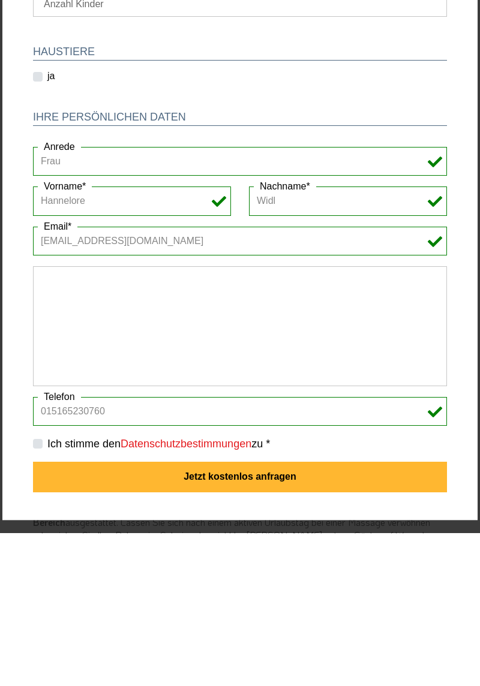
scroll to position [153, 0]
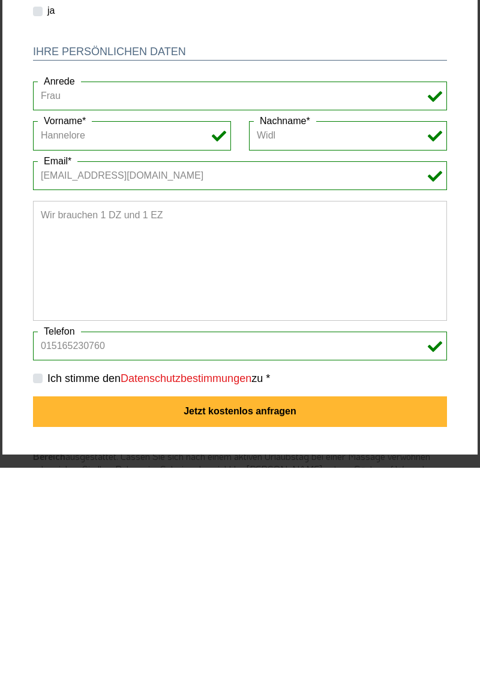
type textarea "Wir brauchen 1 DZ und 1 EZ"
click at [47, 379] on label "Ich stimme den Datenschutzbestimmungen zu *" at bounding box center [158, 378] width 222 height 15
click at [41, 379] on input "Ich stimme den Datenschutzbestimmungen zu *" at bounding box center [242, 378] width 414 height 8
checkbox input "true"
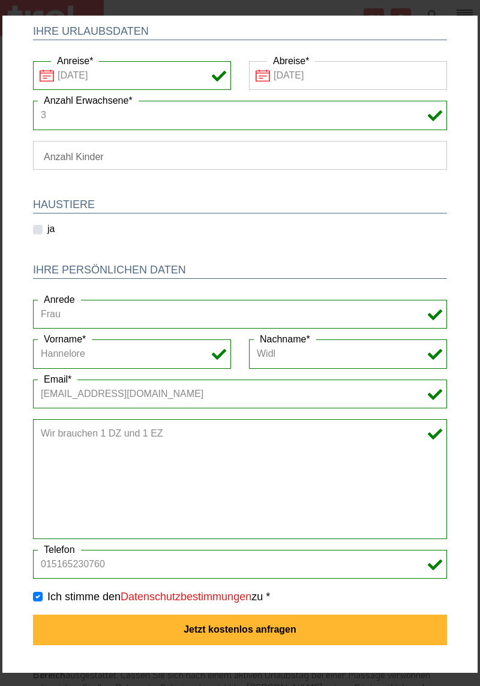
click at [253, 637] on button "Jetzt kostenlos anfragen" at bounding box center [240, 629] width 414 height 31
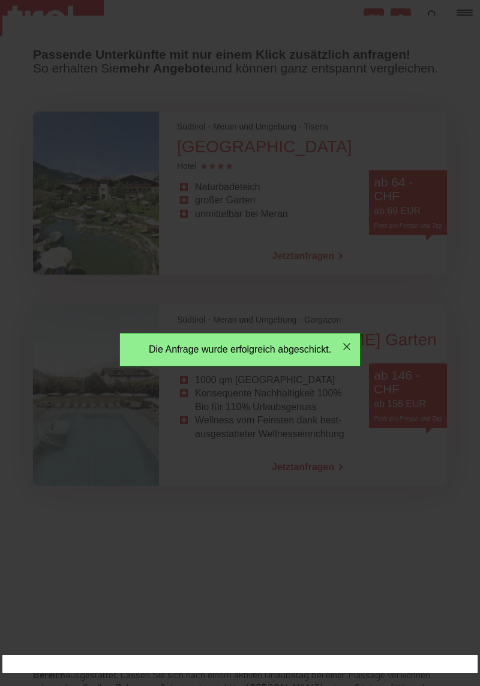
scroll to position [0, 0]
click at [346, 354] on button "button" at bounding box center [346, 346] width 26 height 26
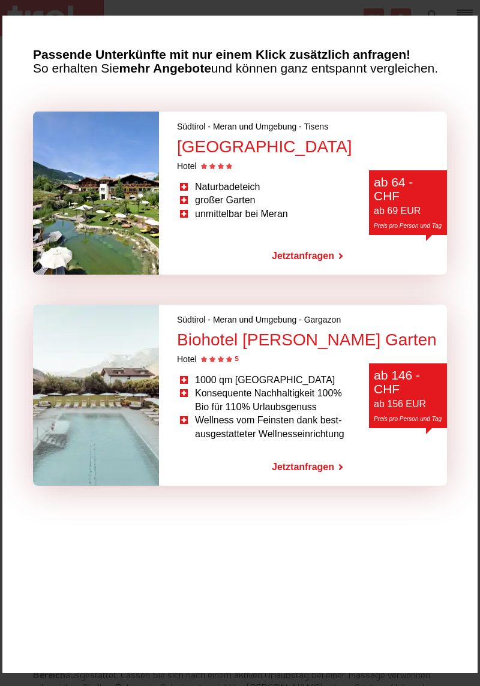
click at [308, 254] on link "Jetzt anfragen" at bounding box center [303, 256] width 62 height 28
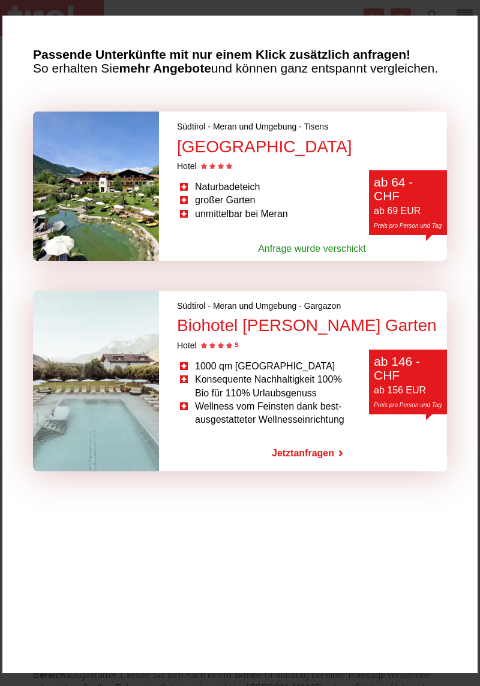
click at [312, 450] on link "Jetzt anfragen" at bounding box center [303, 453] width 62 height 28
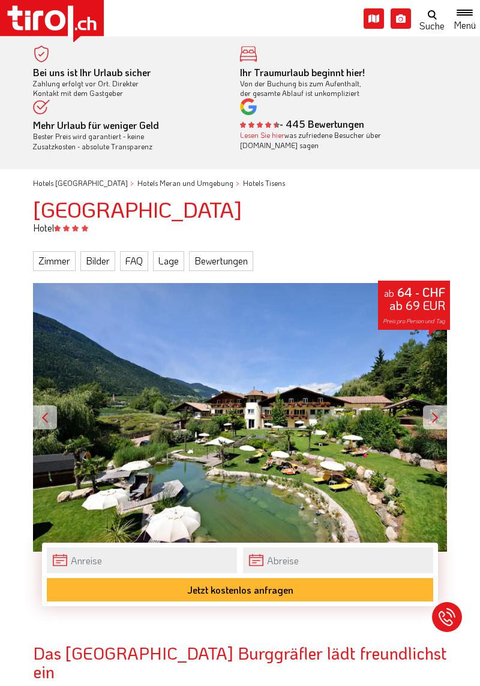
click at [266, 596] on button "Jetzt kostenlos anfragen" at bounding box center [240, 589] width 386 height 23
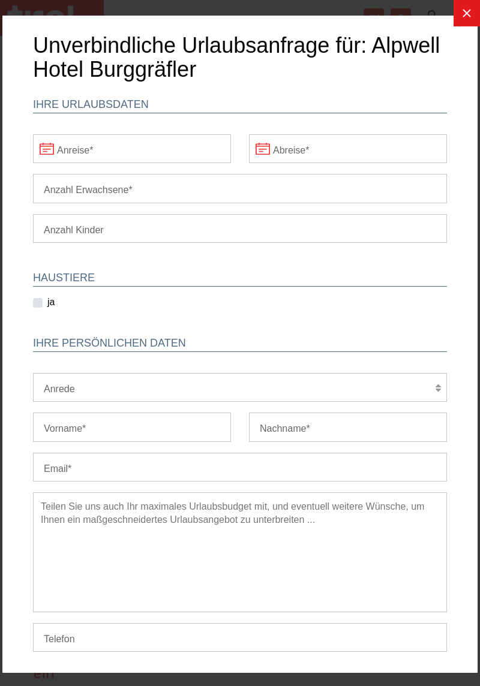
click at [195, 152] on body "Unverbindliche Urlaubsanfrage für: Alpwell Hotel Burggräfler Ihre Urlaubsdaten …" at bounding box center [239, 353] width 475 height 639
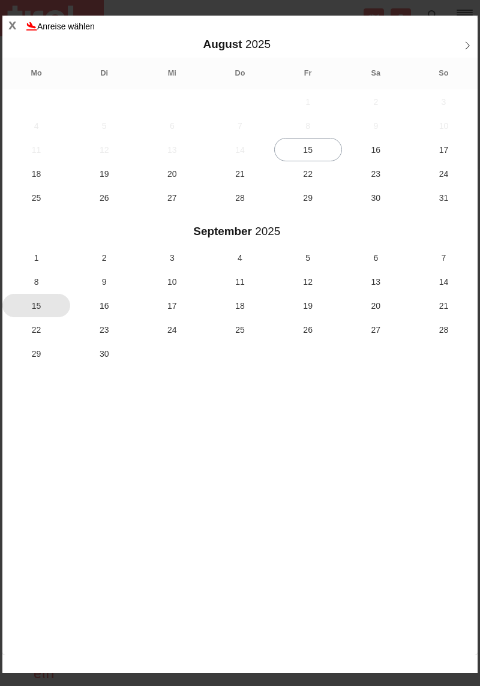
click at [34, 309] on span "15" at bounding box center [36, 305] width 68 height 23
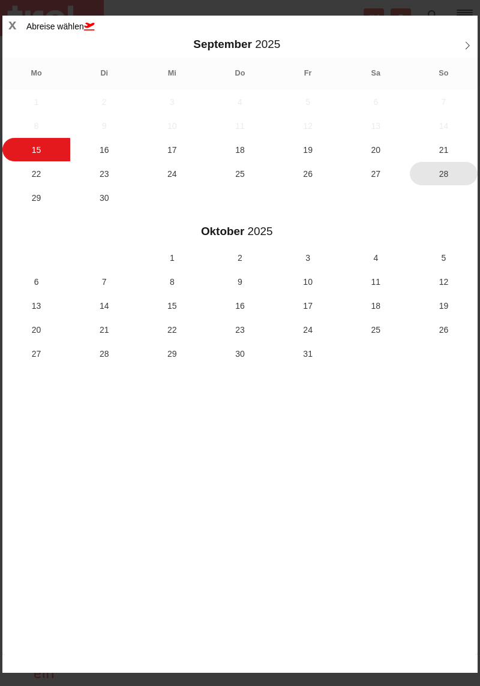
click at [444, 180] on span "28" at bounding box center [443, 173] width 68 height 23
type input "[DATE]"
type input "28-09-2025"
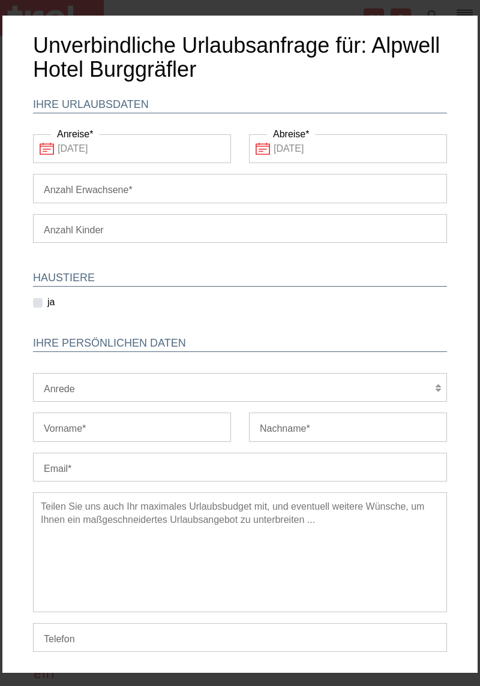
click at [377, 190] on input "Anzahl Erwachsene" at bounding box center [240, 188] width 414 height 29
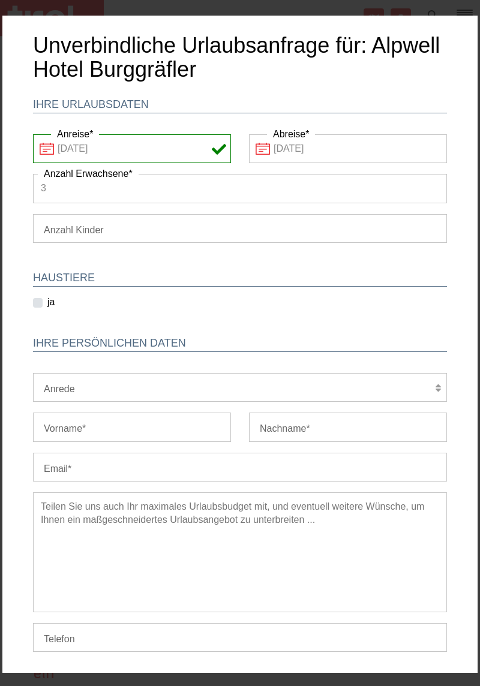
type input "3"
click at [189, 386] on select "Herr Frau Familie" at bounding box center [240, 387] width 414 height 29
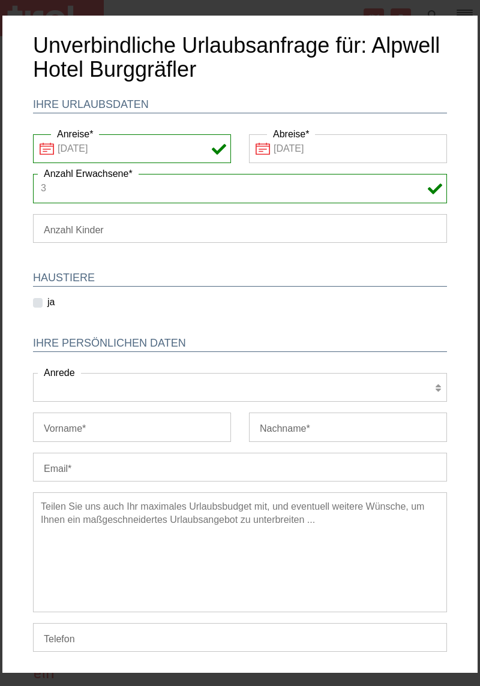
select select "Frau"
click at [33, 373] on select "Herr Frau Familie" at bounding box center [240, 387] width 414 height 29
click at [159, 430] on input "Vorname" at bounding box center [132, 426] width 198 height 29
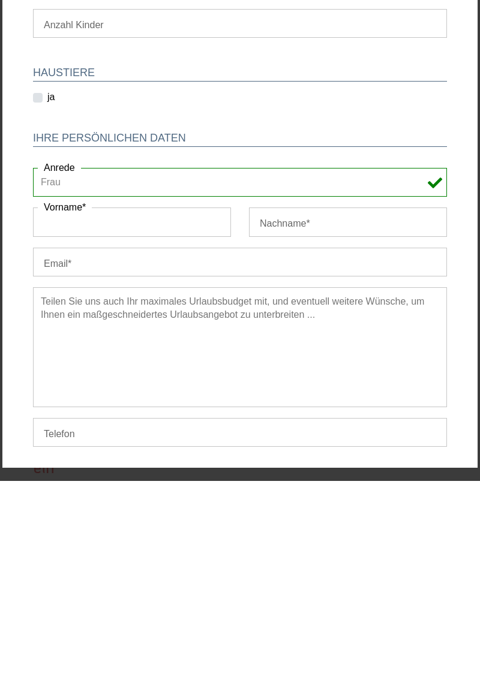
type input "Hannelore"
type input "Widl"
type input "015165230760"
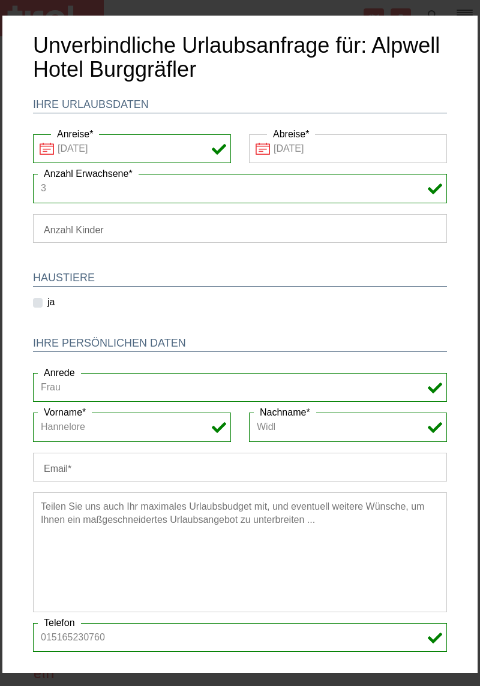
click at [143, 468] on input "Email" at bounding box center [240, 467] width 414 height 29
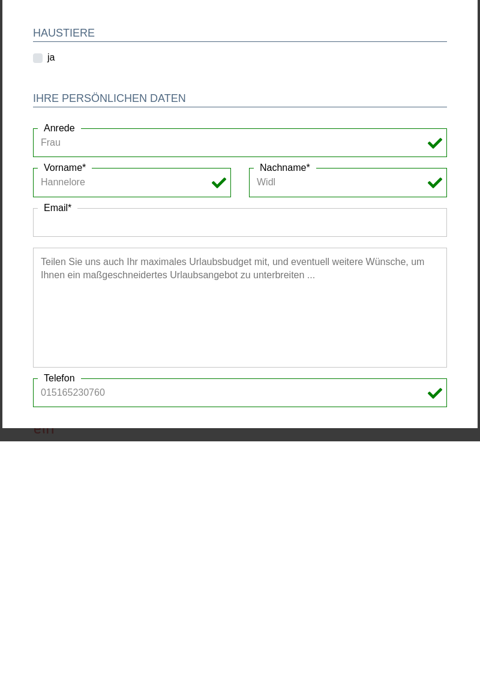
type input "widlhanni@gmail.com"
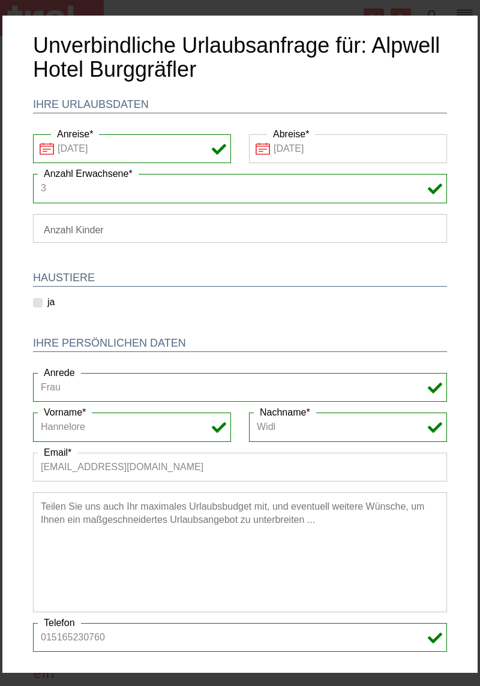
click at [233, 521] on textarea at bounding box center [240, 552] width 414 height 120
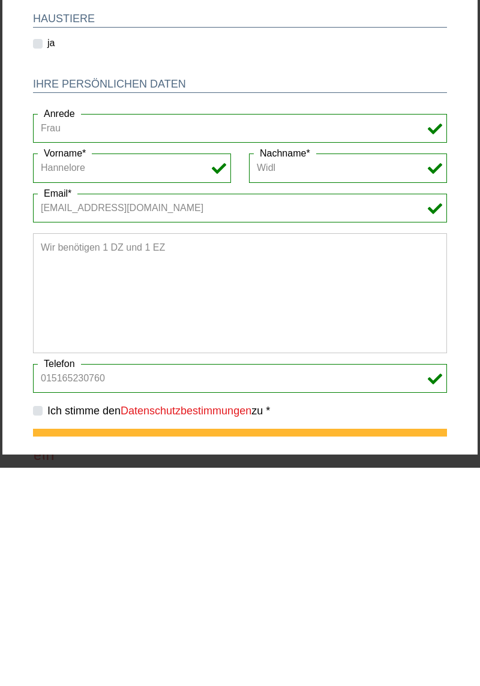
scroll to position [67, 0]
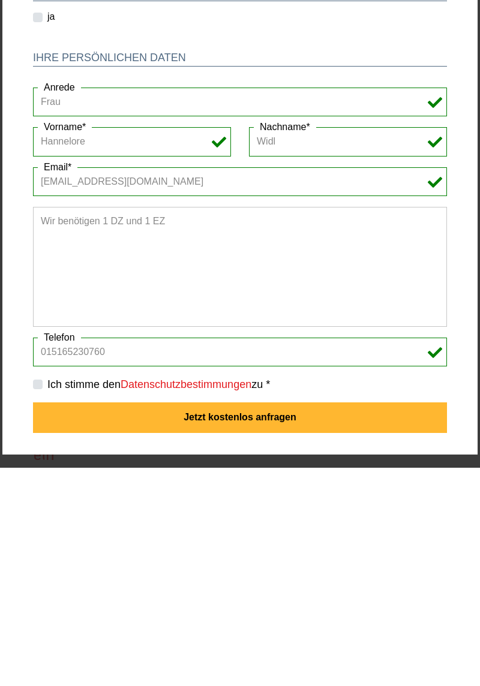
type textarea "Wir benötigen 1 DZ und 1 EZ"
click at [281, 422] on button "Jetzt kostenlos anfragen" at bounding box center [240, 417] width 414 height 31
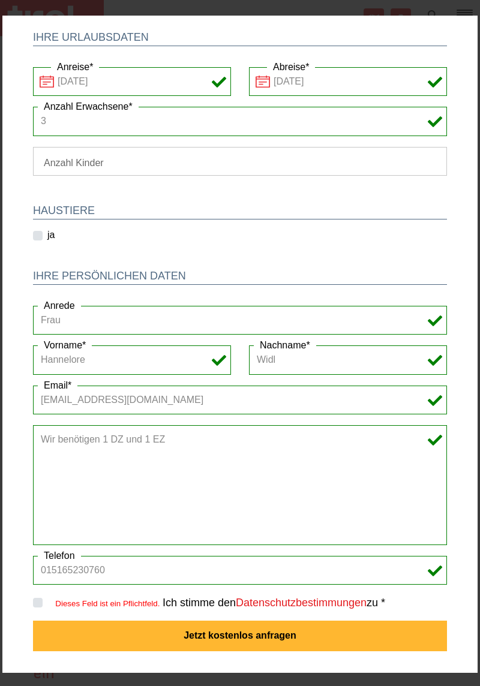
click at [162, 602] on label "Ich stimme den Datenschutzbestimmungen zu *" at bounding box center [273, 602] width 222 height 15
click at [38, 602] on input "Dieses Feld ist ein Pflichtfeld." at bounding box center [242, 602] width 414 height 8
checkbox input "true"
click at [255, 637] on button "Jetzt kostenlos anfragen" at bounding box center [240, 635] width 414 height 31
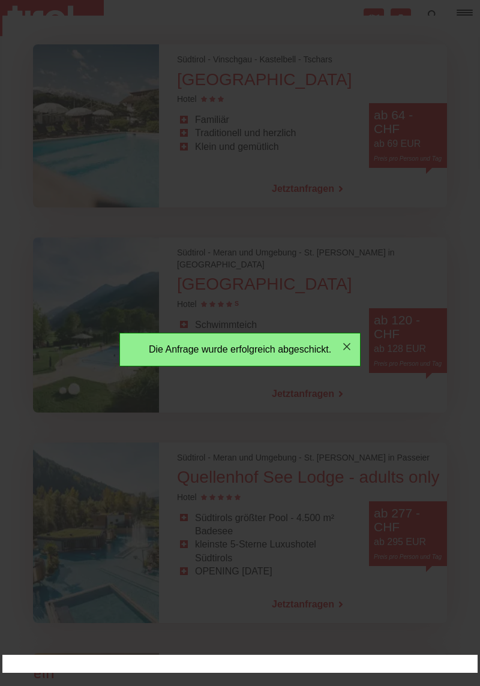
scroll to position [0, 0]
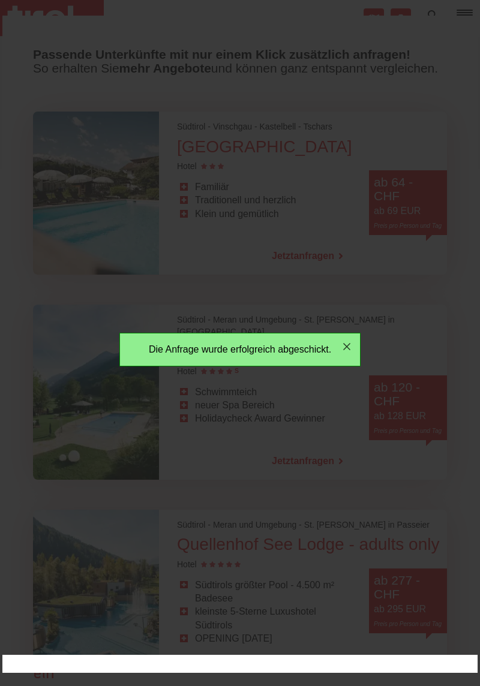
click at [340, 349] on icon "button" at bounding box center [346, 346] width 14 height 14
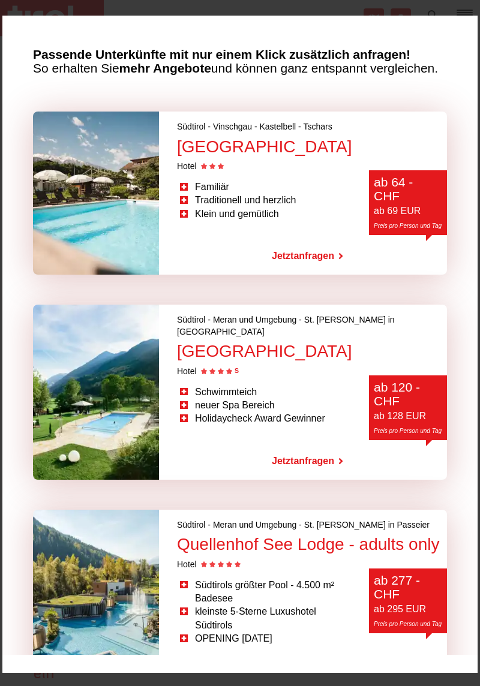
click at [312, 447] on link "Jetzt anfragen" at bounding box center [303, 461] width 62 height 28
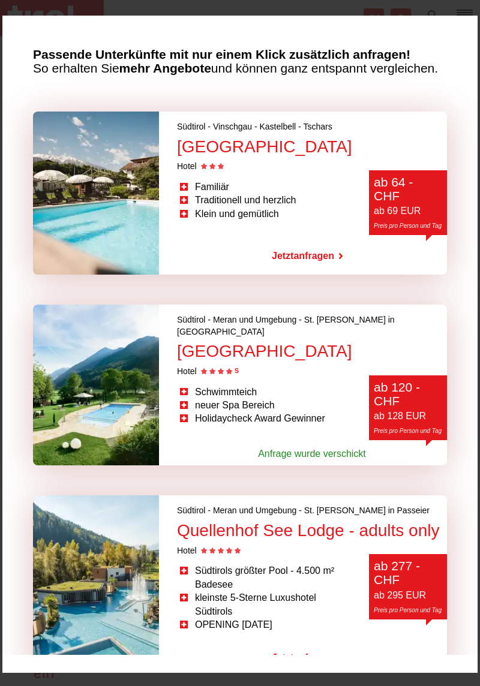
click at [313, 248] on link "Jetzt anfragen" at bounding box center [303, 256] width 62 height 28
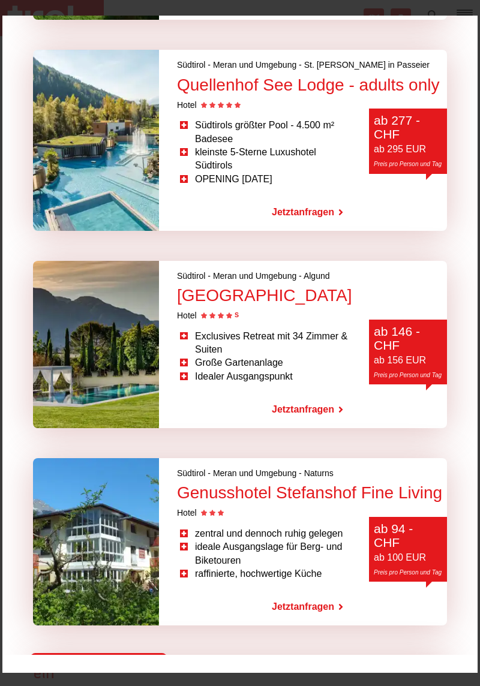
scroll to position [442, 0]
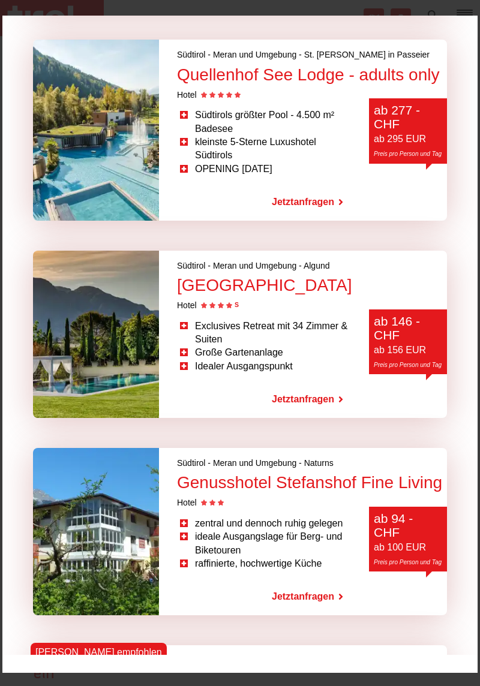
click at [315, 583] on link "Jetzt anfragen" at bounding box center [303, 597] width 62 height 28
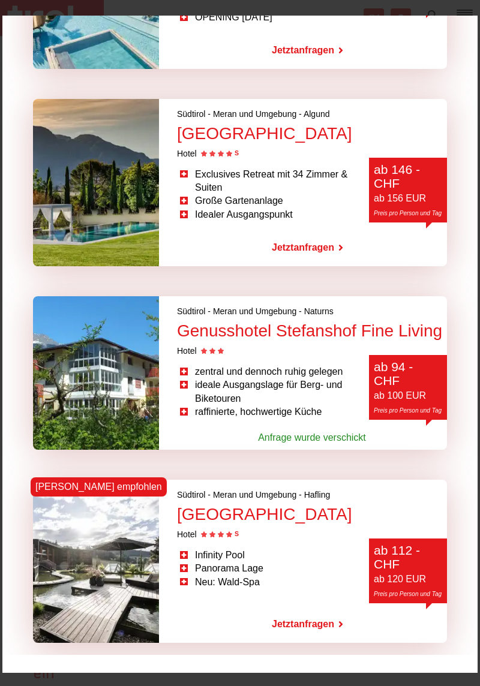
scroll to position [610, 0]
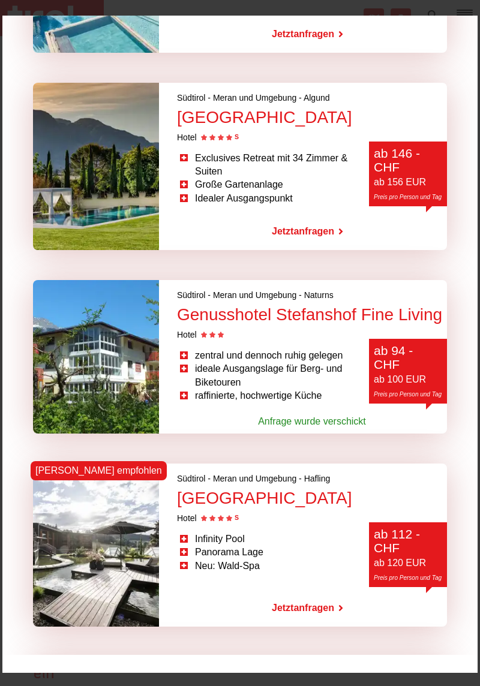
click at [322, 596] on link "Jetzt anfragen" at bounding box center [303, 608] width 62 height 28
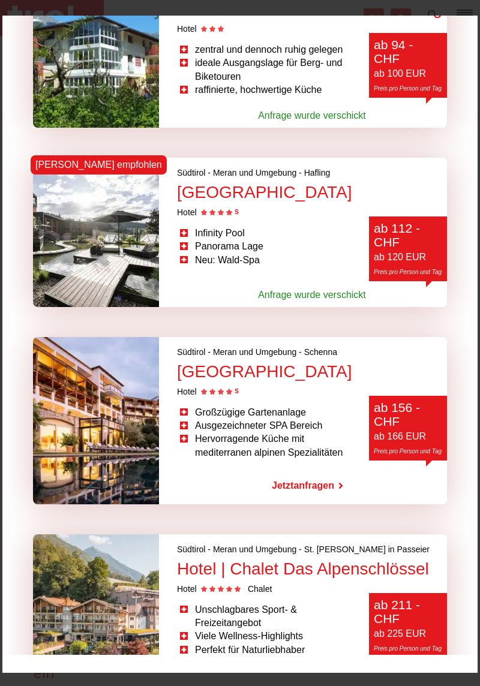
scroll to position [916, 0]
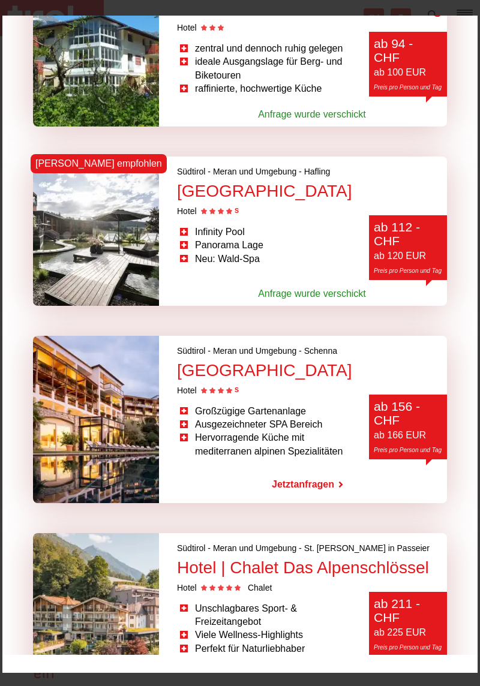
click at [313, 471] on link "Jetzt anfragen" at bounding box center [303, 485] width 62 height 28
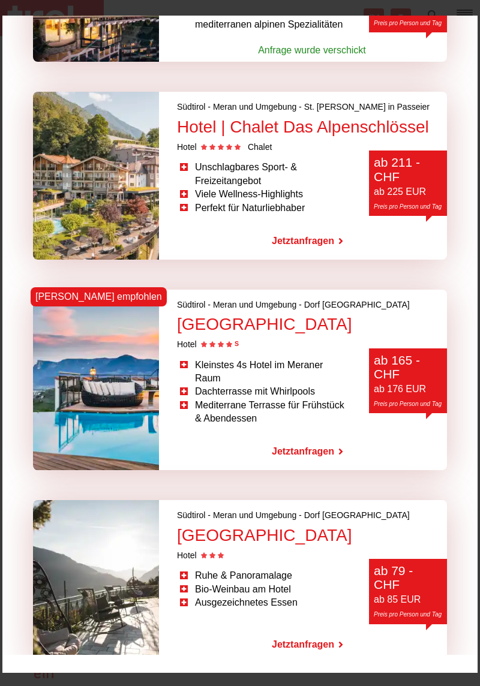
scroll to position [1353, 0]
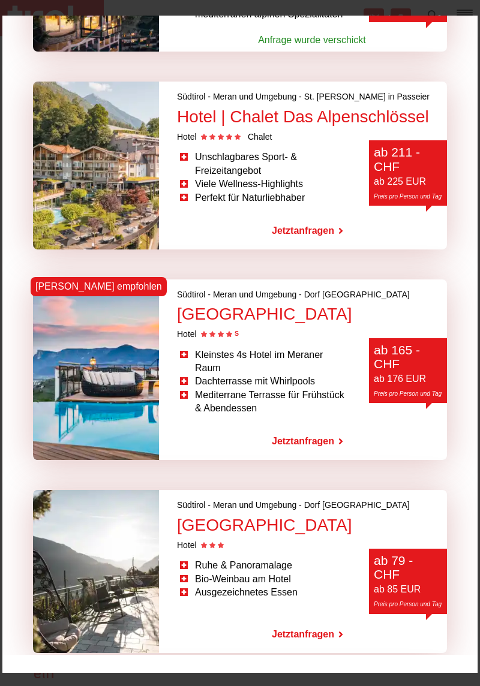
click at [316, 621] on link "Jetzt anfragen" at bounding box center [303, 635] width 62 height 28
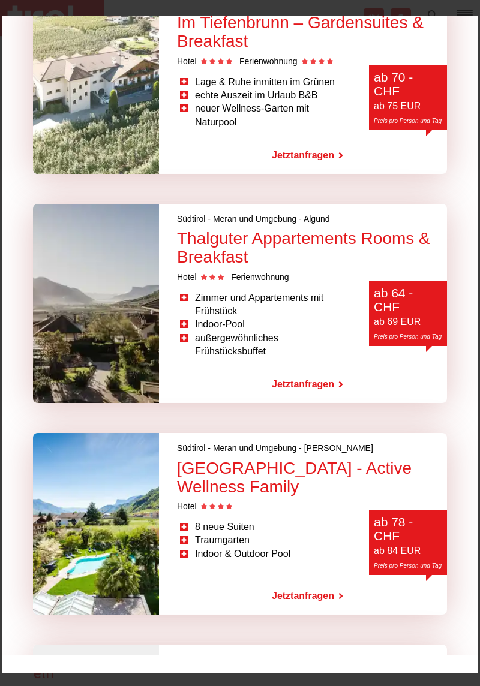
scroll to position [2037, 0]
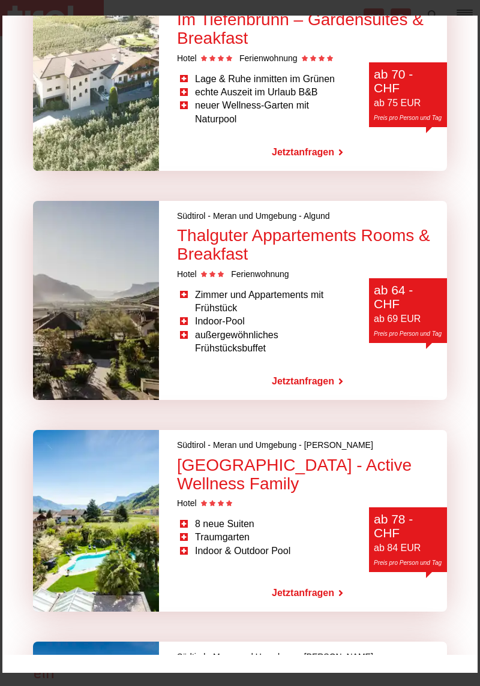
click at [322, 579] on link "Jetzt anfragen" at bounding box center [303, 593] width 62 height 28
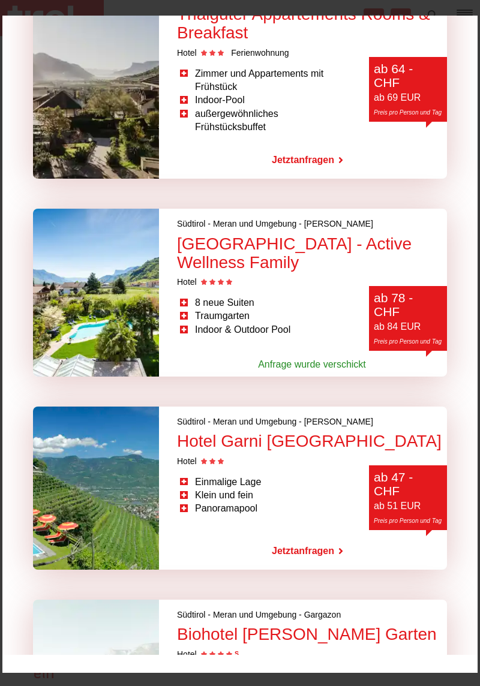
scroll to position [2259, 0]
click at [325, 537] on link "Jetzt anfragen" at bounding box center [303, 551] width 62 height 28
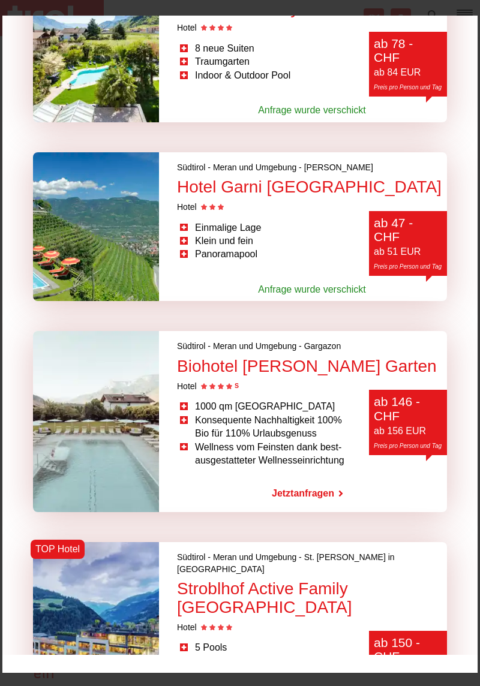
scroll to position [2515, 0]
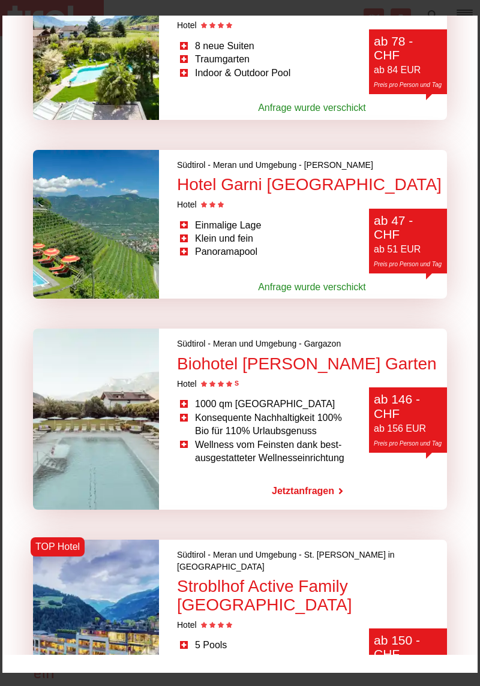
click at [322, 477] on link "Jetzt anfragen" at bounding box center [303, 491] width 62 height 28
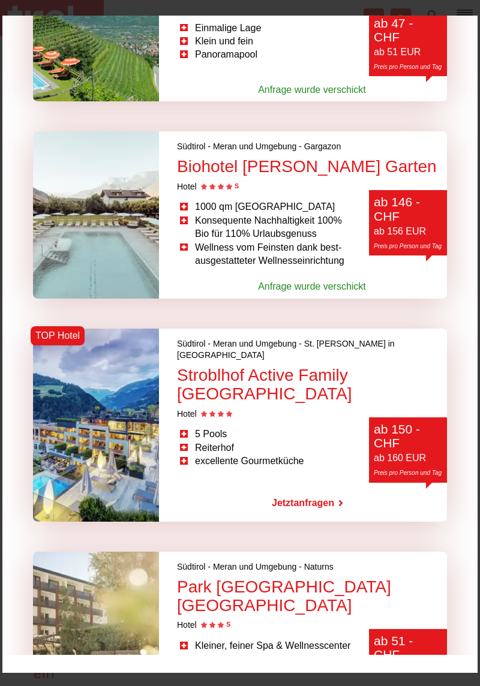
scroll to position [2713, 0]
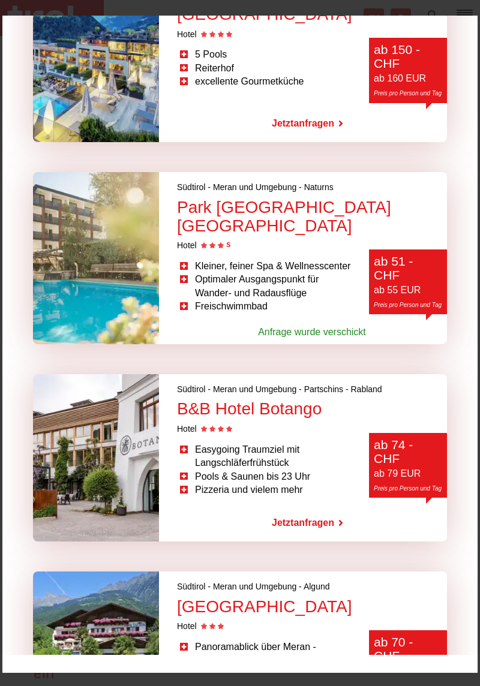
scroll to position [3100, 0]
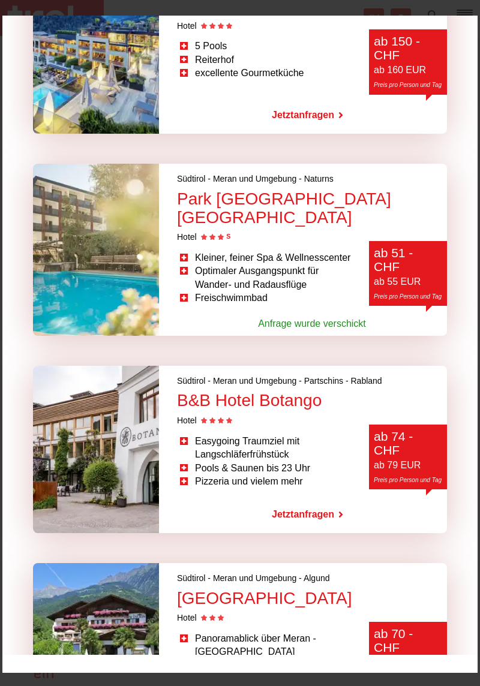
click at [318, 500] on link "Jetzt anfragen" at bounding box center [303, 514] width 62 height 28
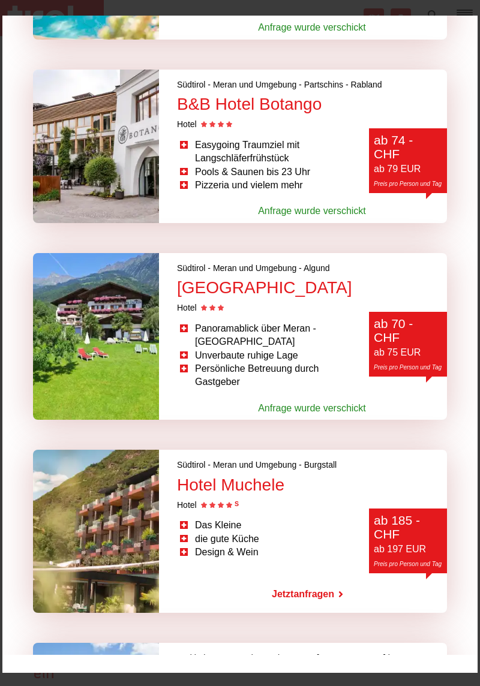
scroll to position [3442, 0]
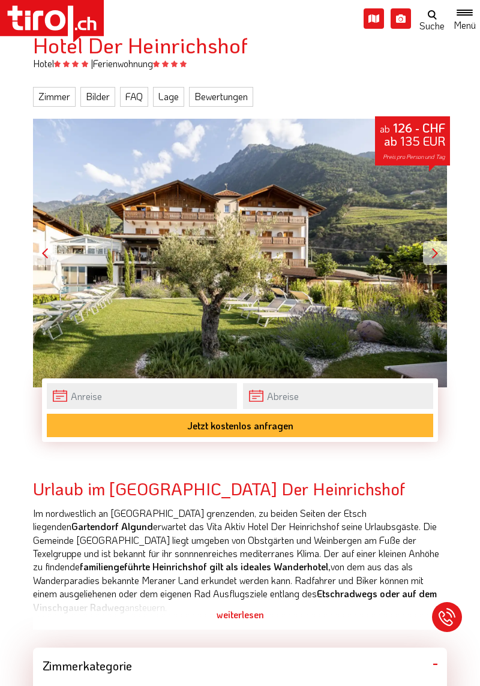
scroll to position [298, 0]
